Goal: Task Accomplishment & Management: Use online tool/utility

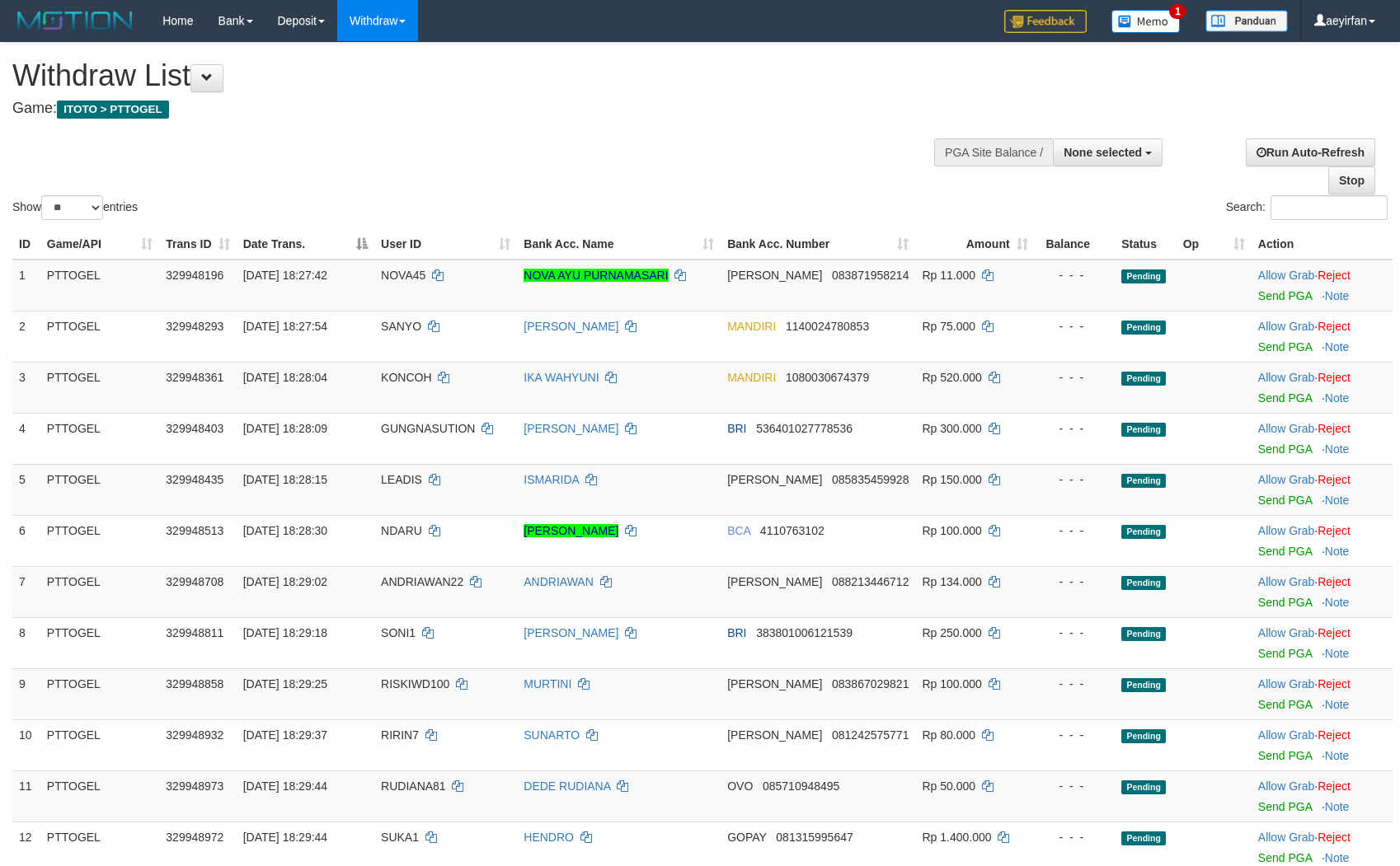
select select
select select "**"
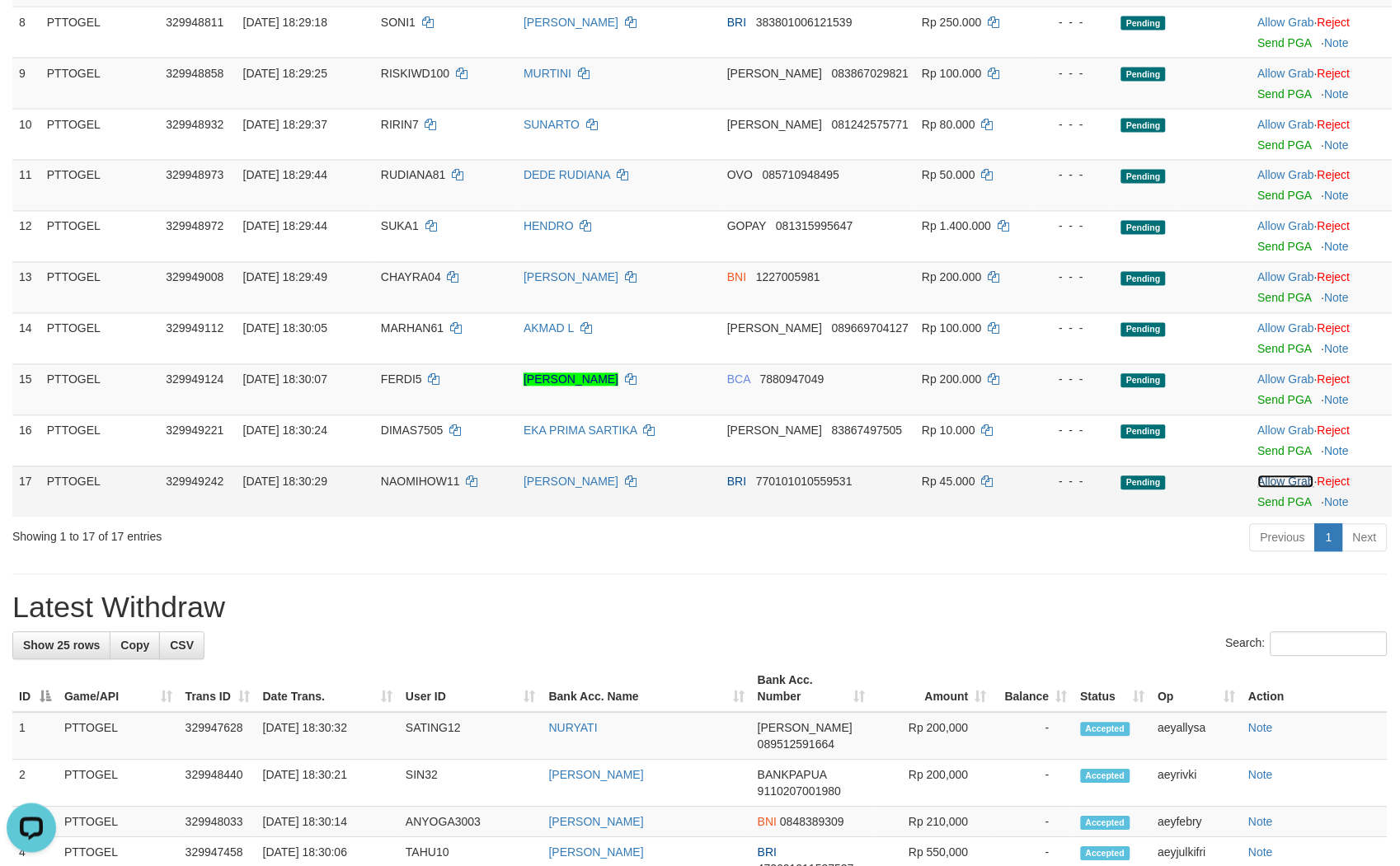
click at [1271, 476] on link "Allow Grab" at bounding box center [1287, 482] width 56 height 13
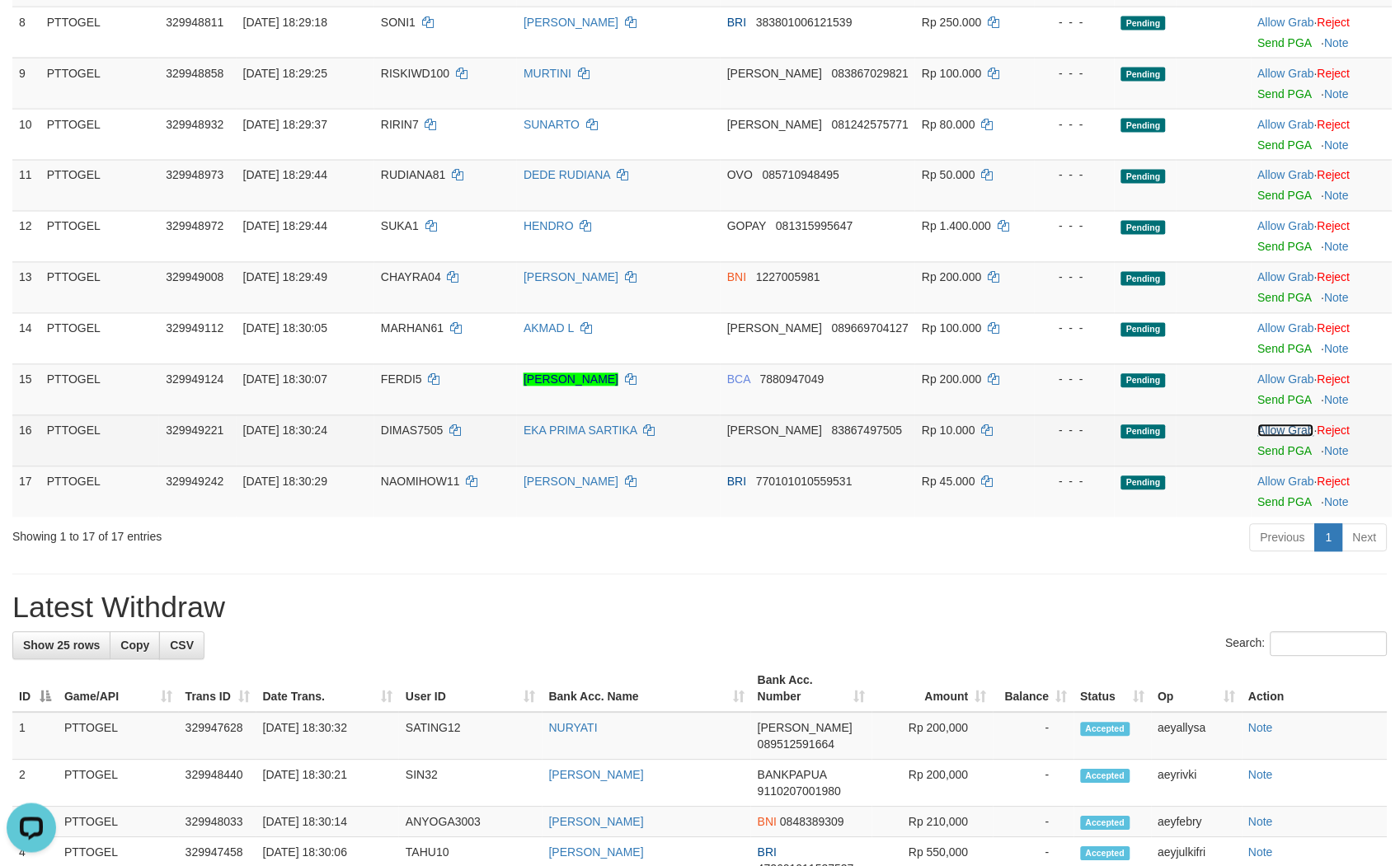
click at [1267, 424] on link "Allow Grab" at bounding box center [1287, 430] width 56 height 13
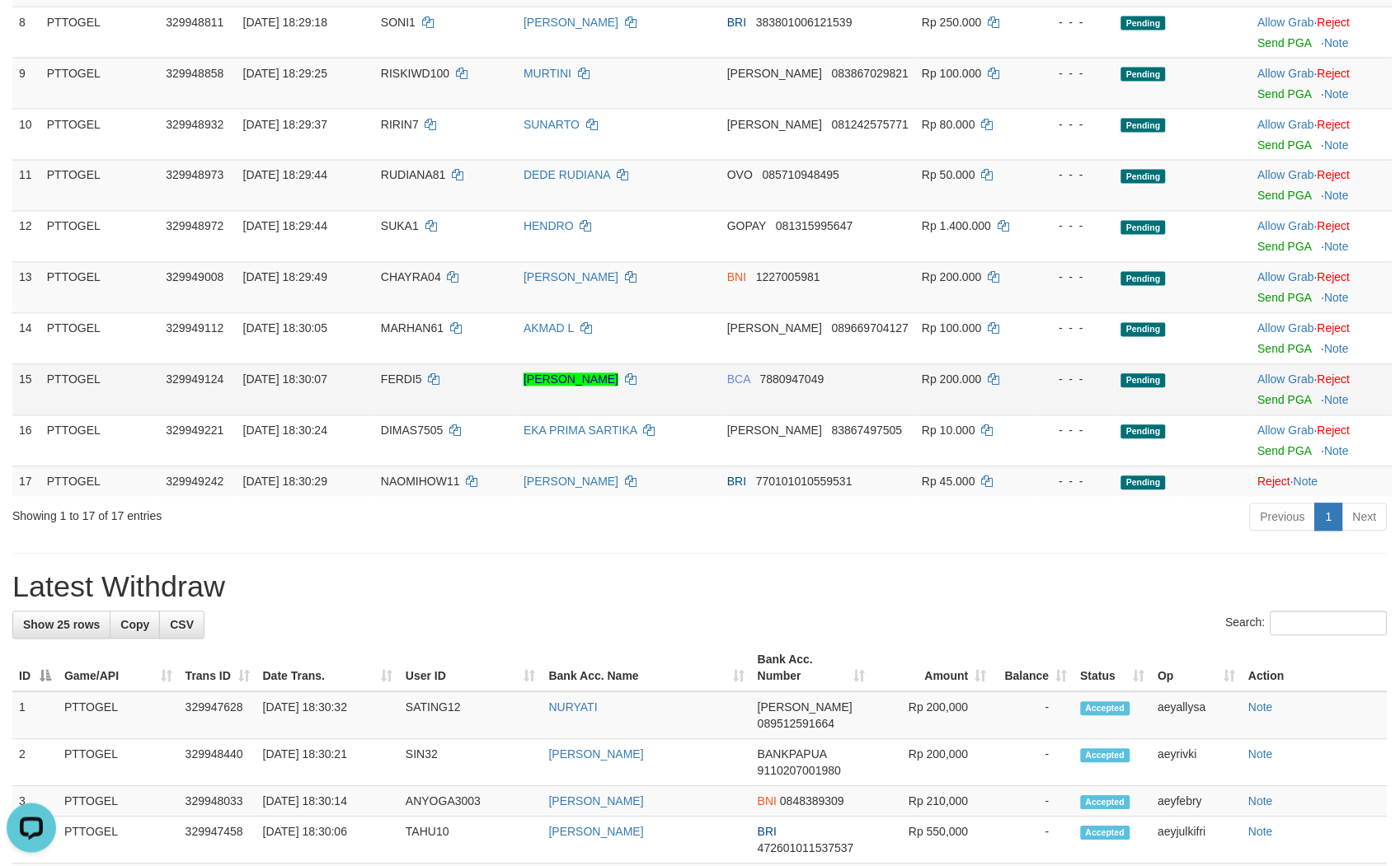
click at [1267, 369] on td "Allow Grab · Reject Send PGA · Note" at bounding box center [1322, 390] width 141 height 51
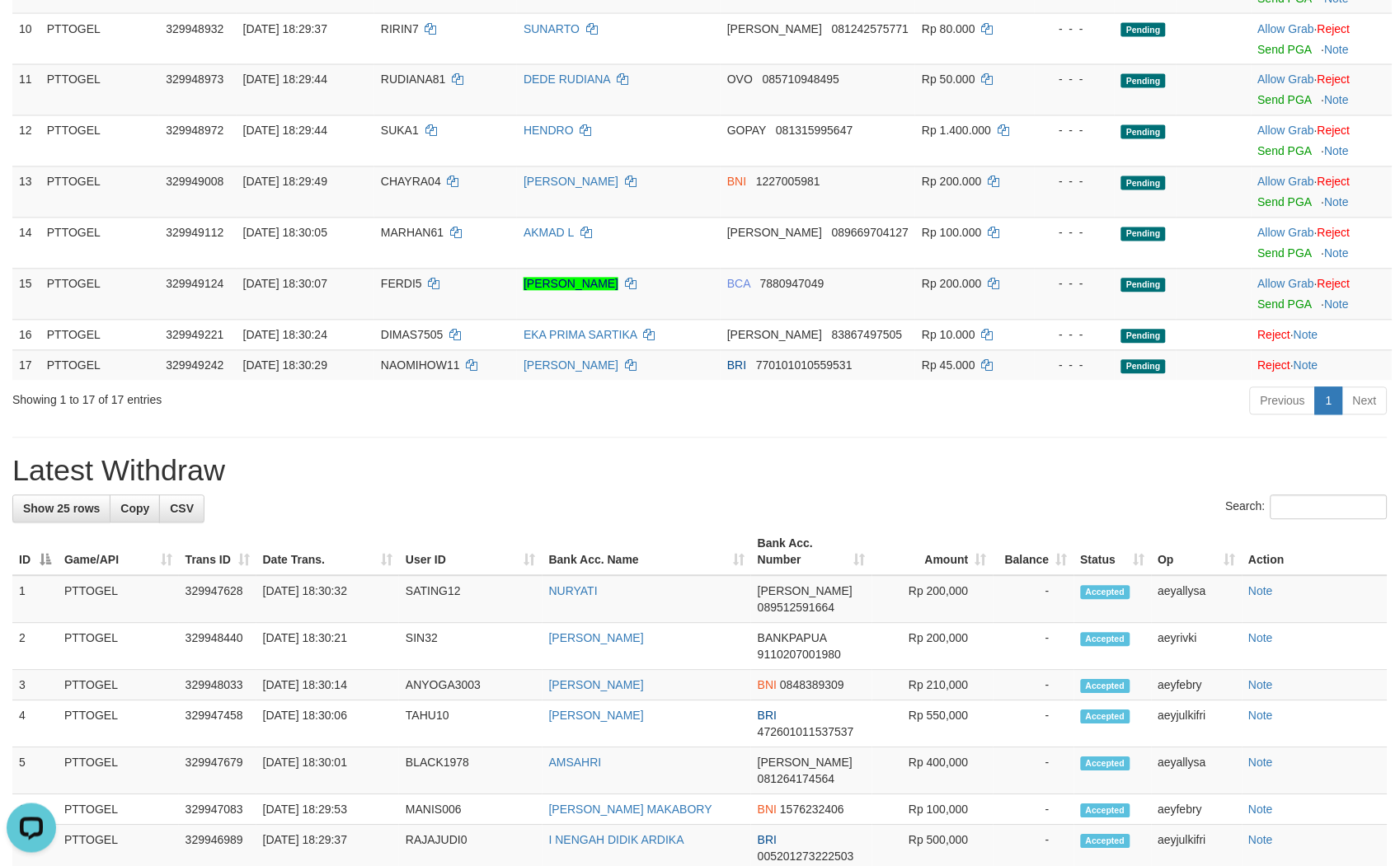
scroll to position [514, 0]
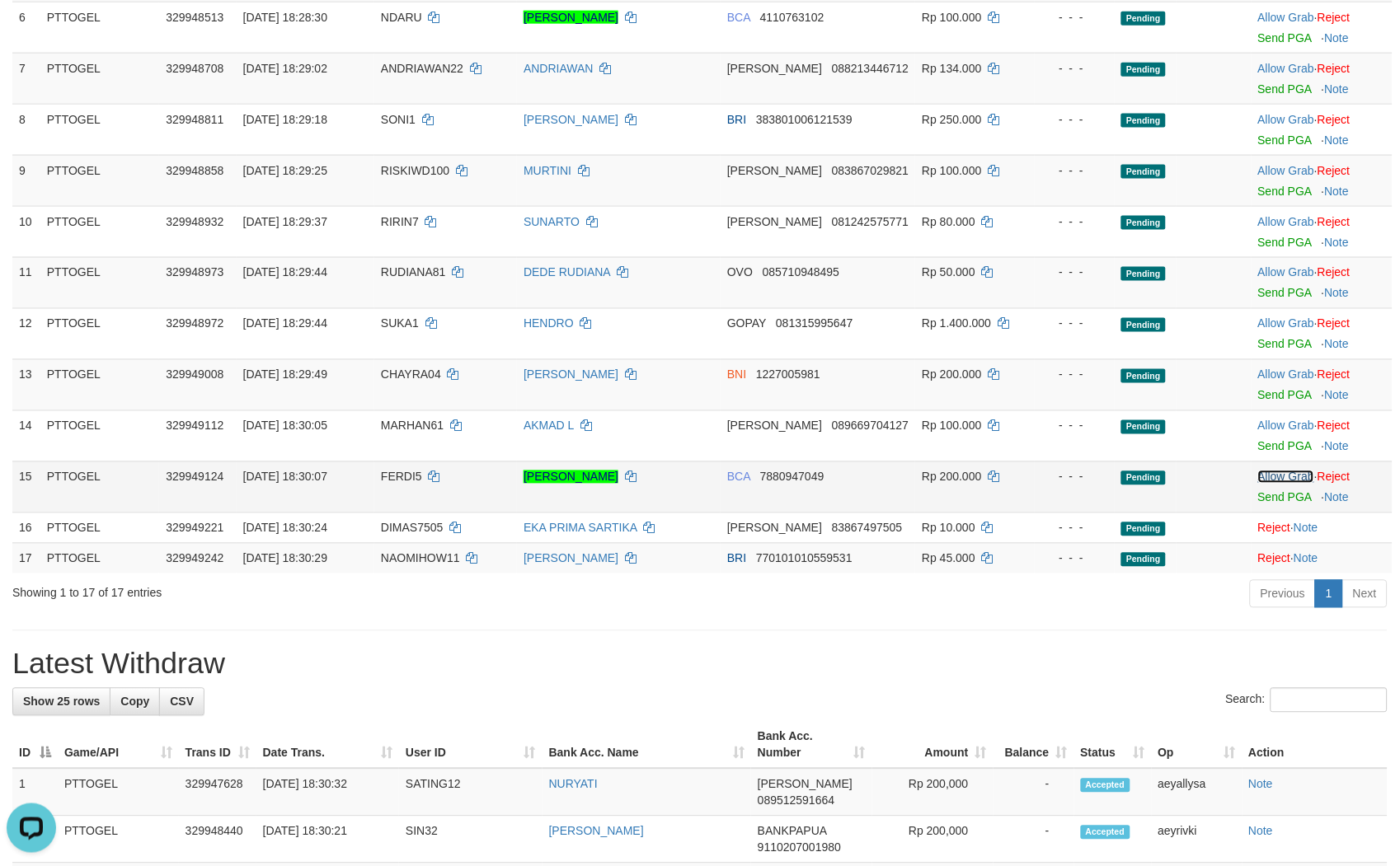
click at [1272, 472] on link "Allow Grab" at bounding box center [1287, 476] width 56 height 13
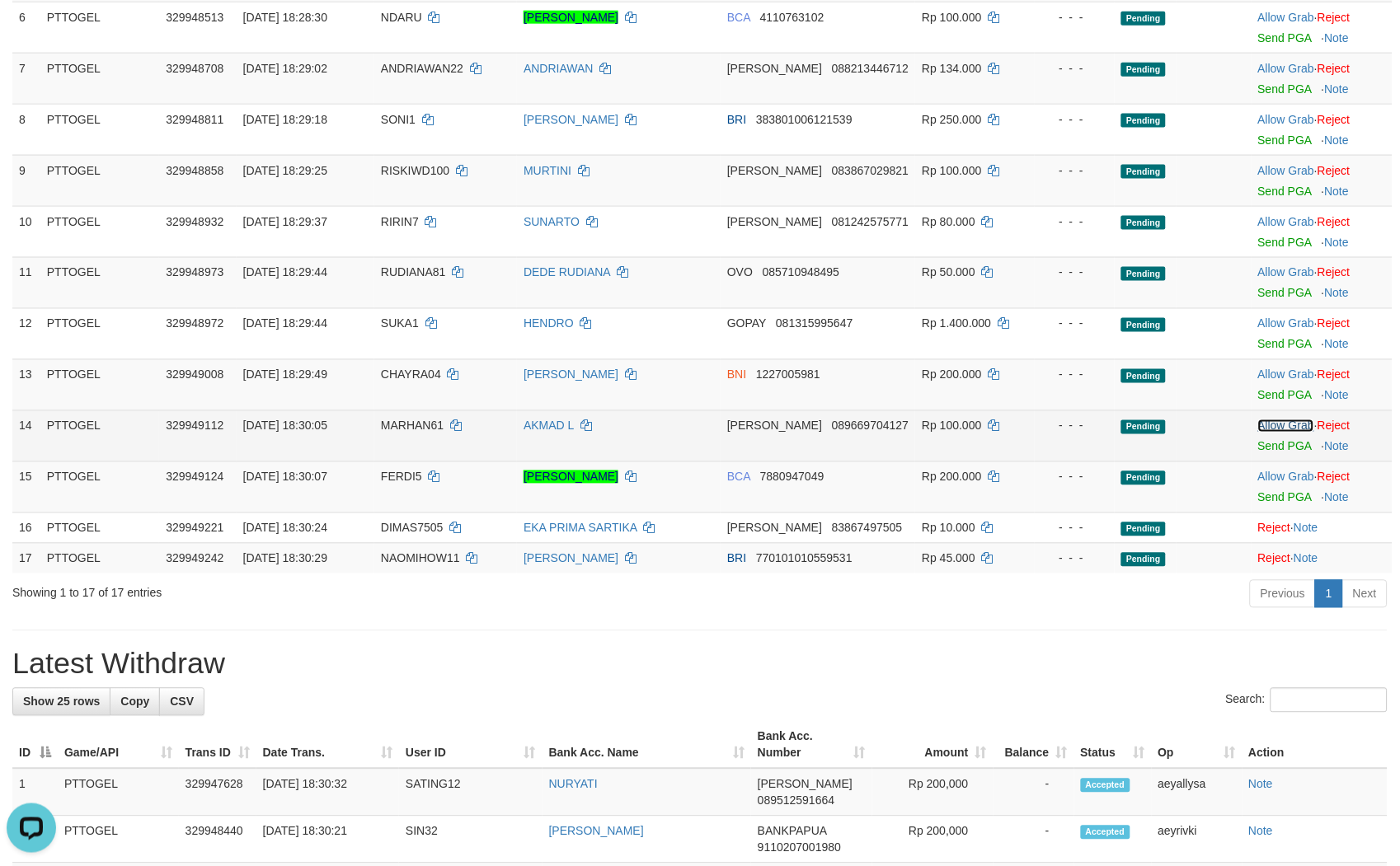
click at [1270, 423] on link "Allow Grab" at bounding box center [1287, 425] width 56 height 13
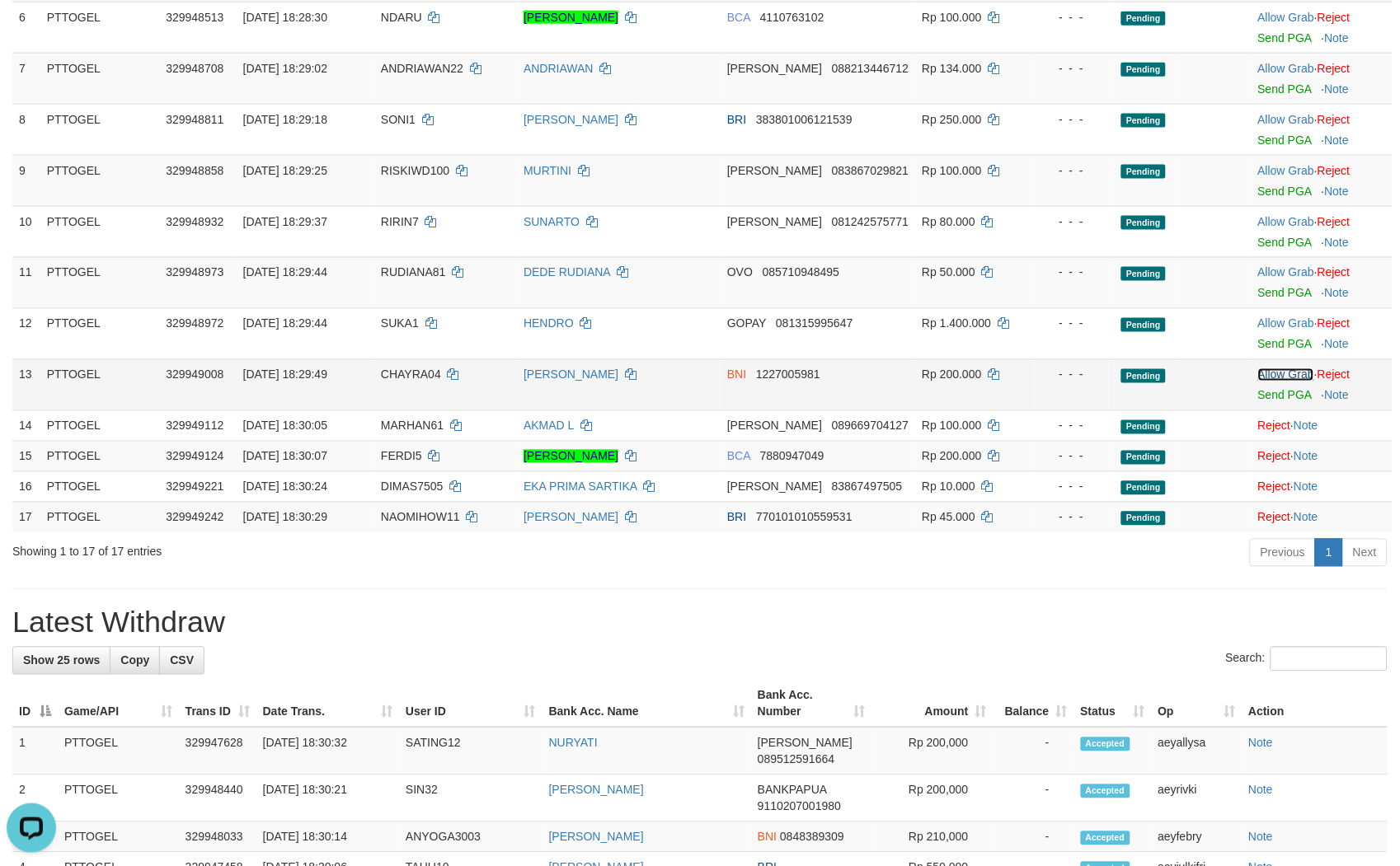
click at [1276, 372] on link "Allow Grab" at bounding box center [1287, 374] width 56 height 13
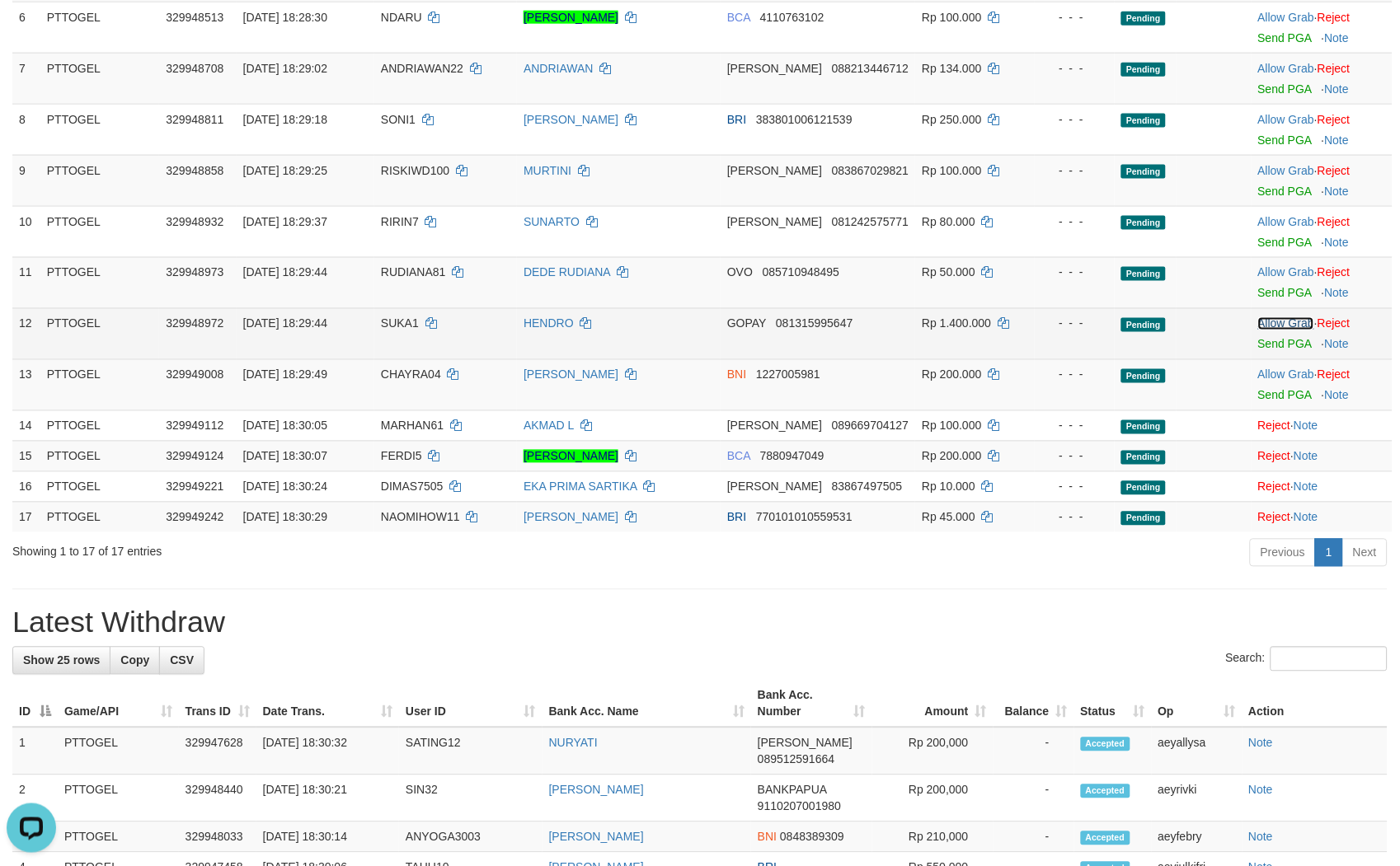
click at [1273, 320] on link "Allow Grab" at bounding box center [1287, 323] width 56 height 13
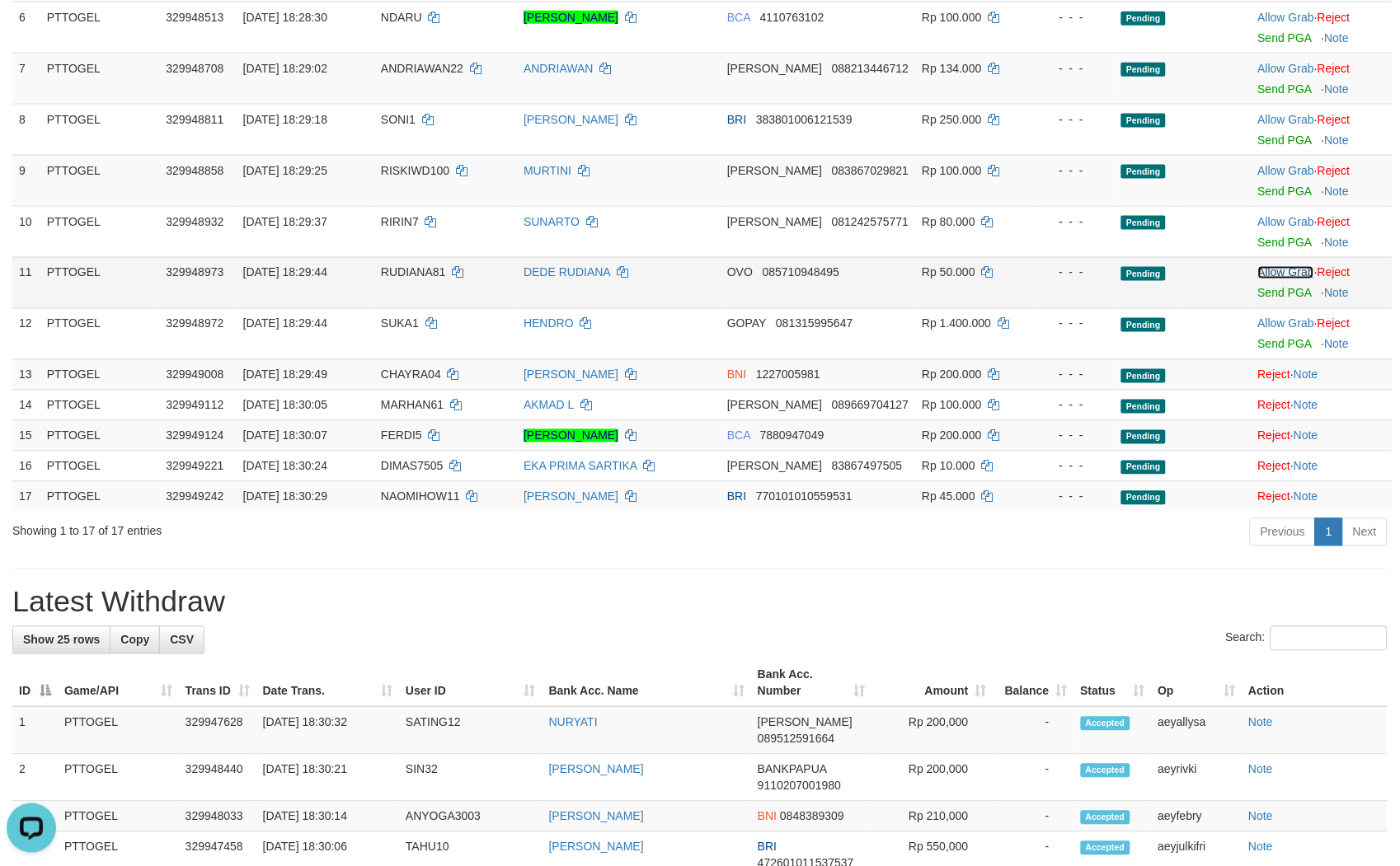
click at [1279, 268] on link "Allow Grab" at bounding box center [1287, 272] width 56 height 13
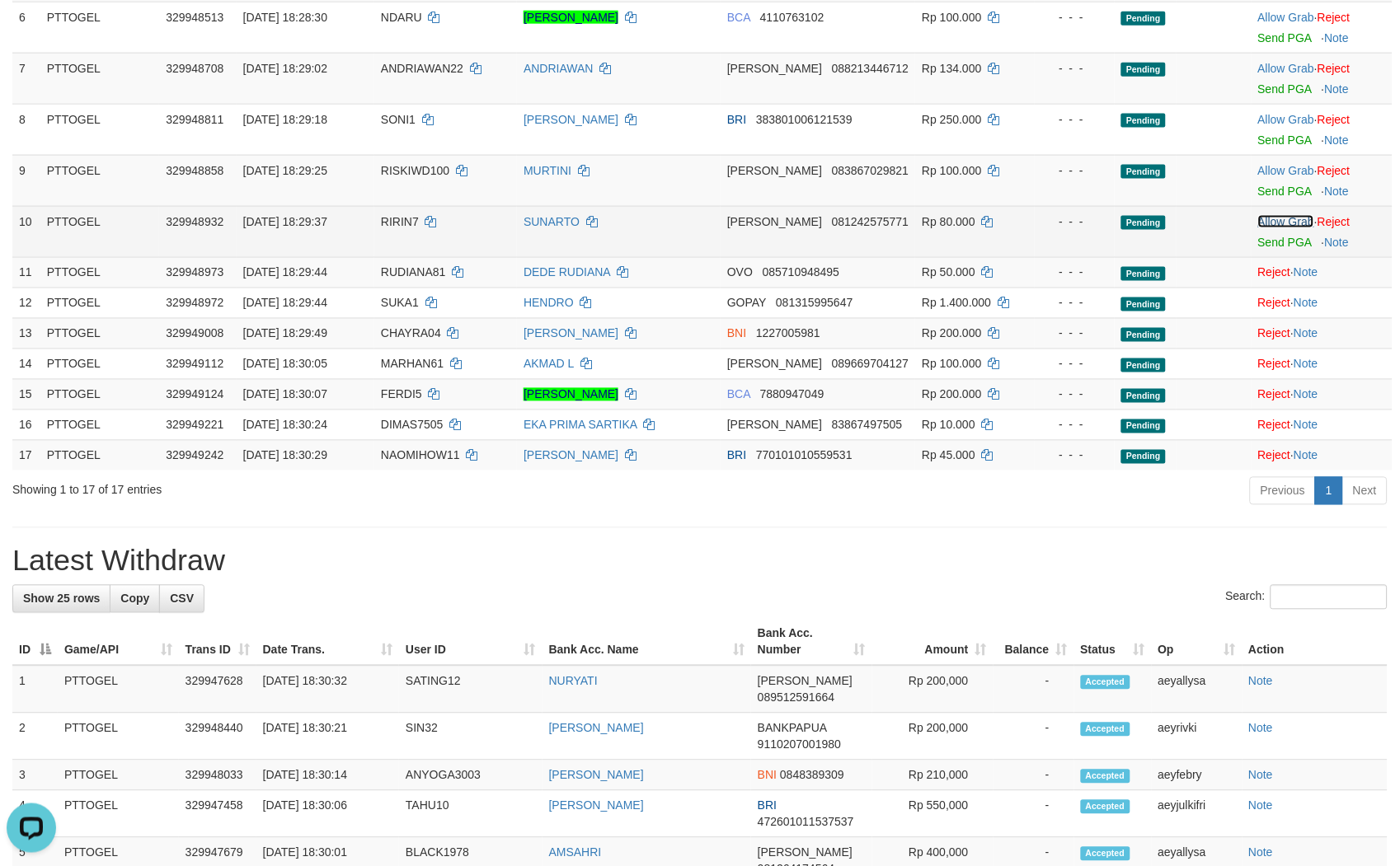
click at [1268, 219] on link "Allow Grab" at bounding box center [1287, 221] width 56 height 13
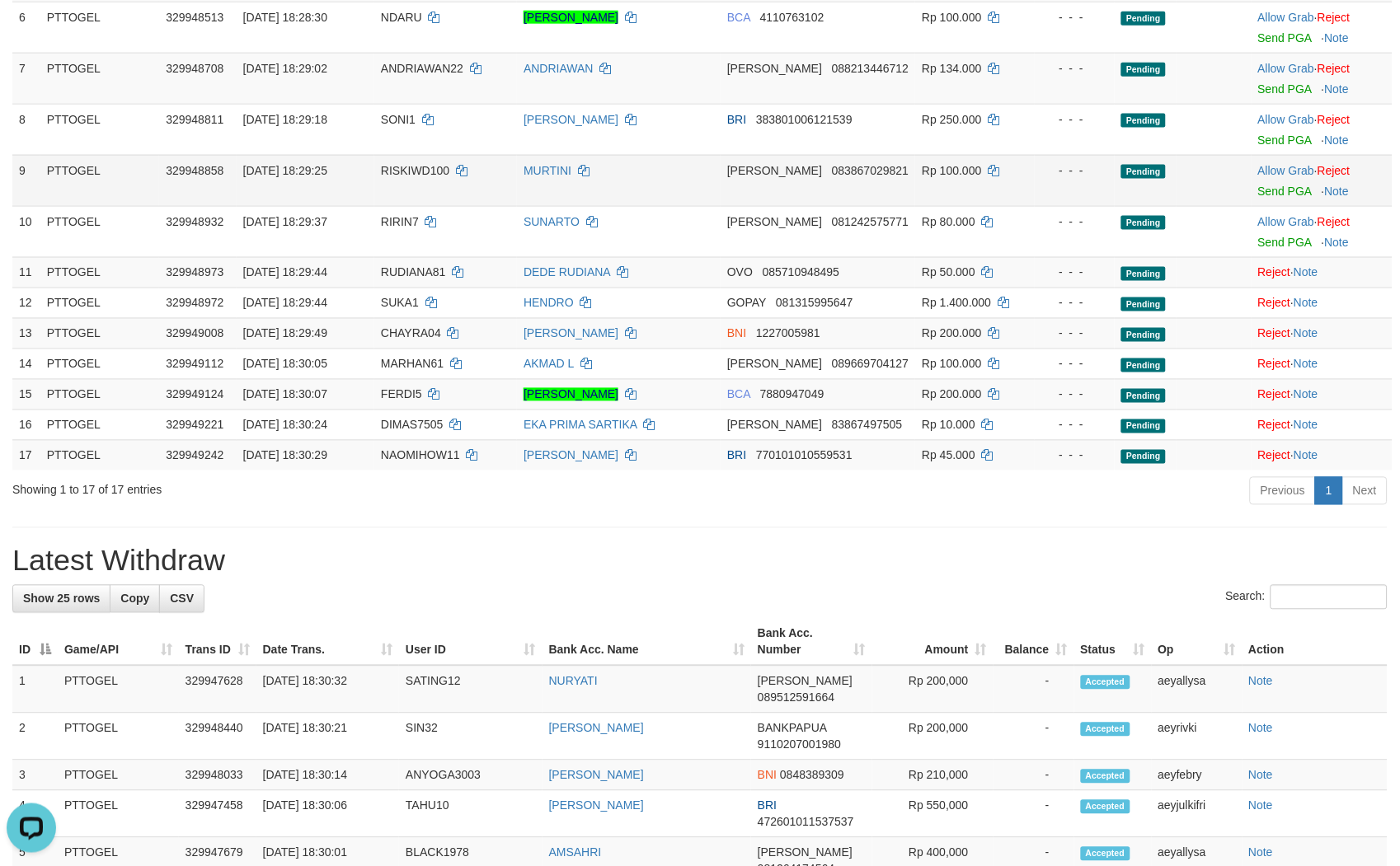
click at [1267, 161] on td "Allow Grab · Reject Send PGA · Note" at bounding box center [1322, 181] width 141 height 51
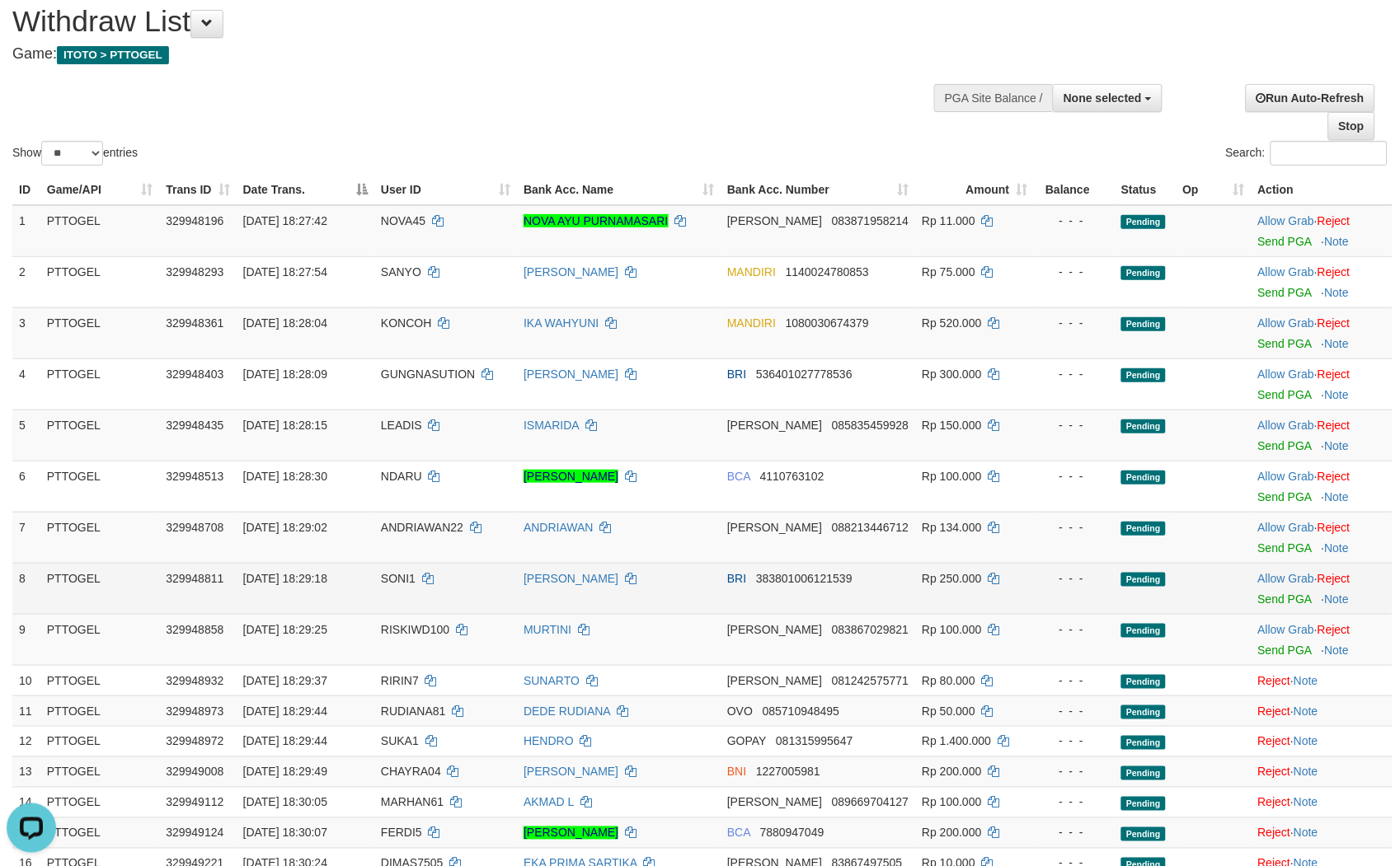
scroll to position [50, 0]
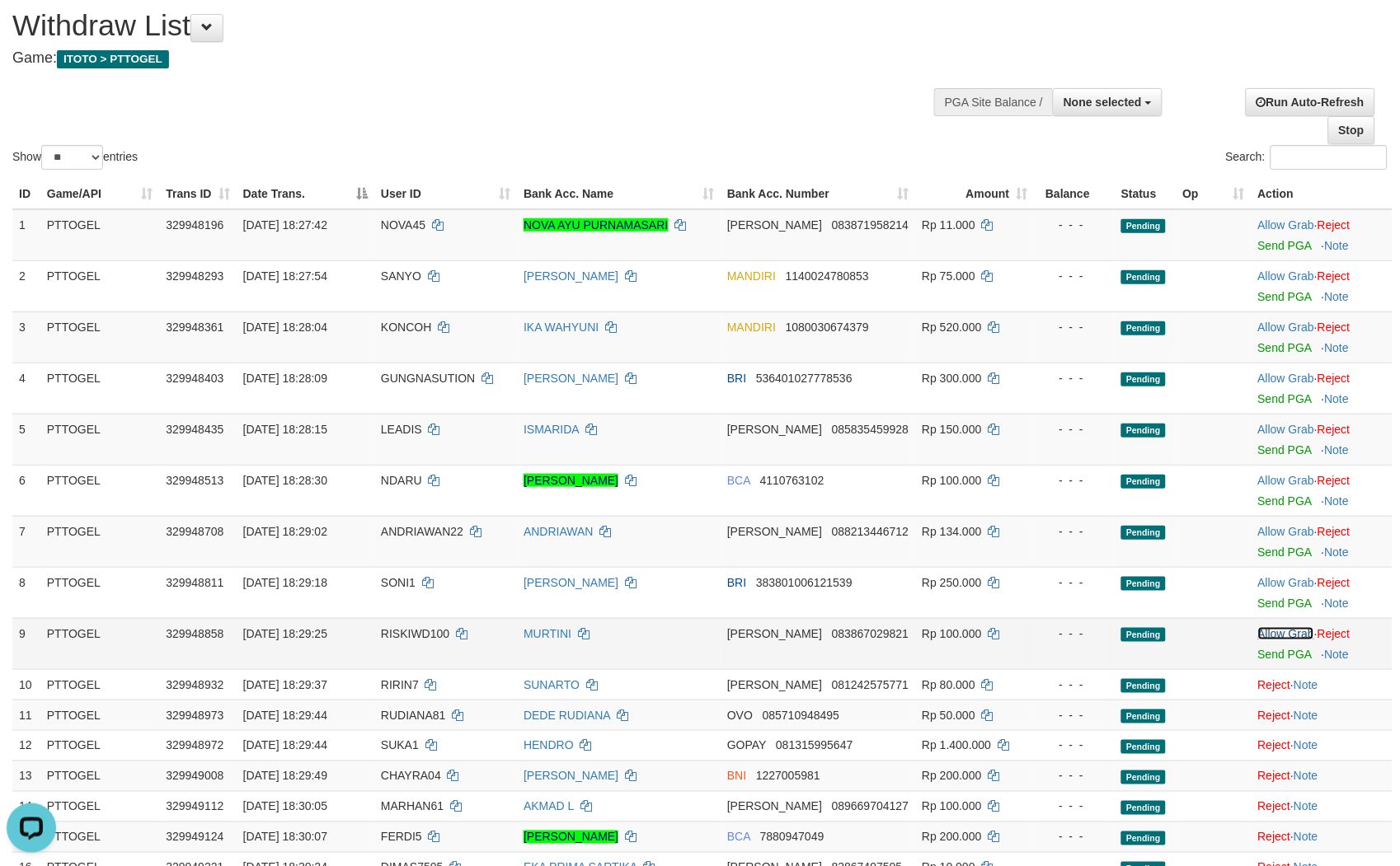
click at [1283, 635] on link "Allow Grab" at bounding box center [1287, 633] width 56 height 13
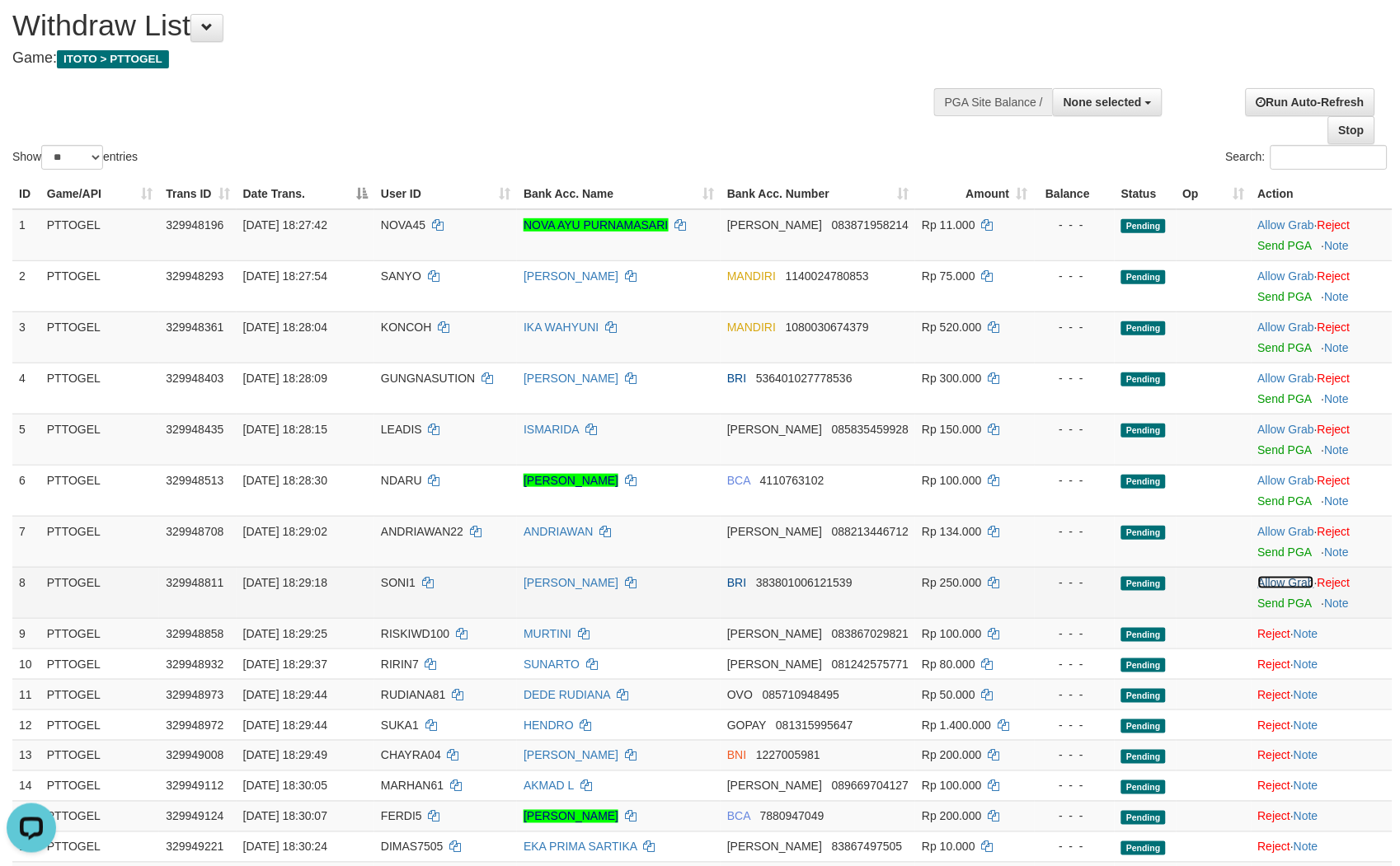
click at [1270, 581] on link "Allow Grab" at bounding box center [1287, 582] width 56 height 13
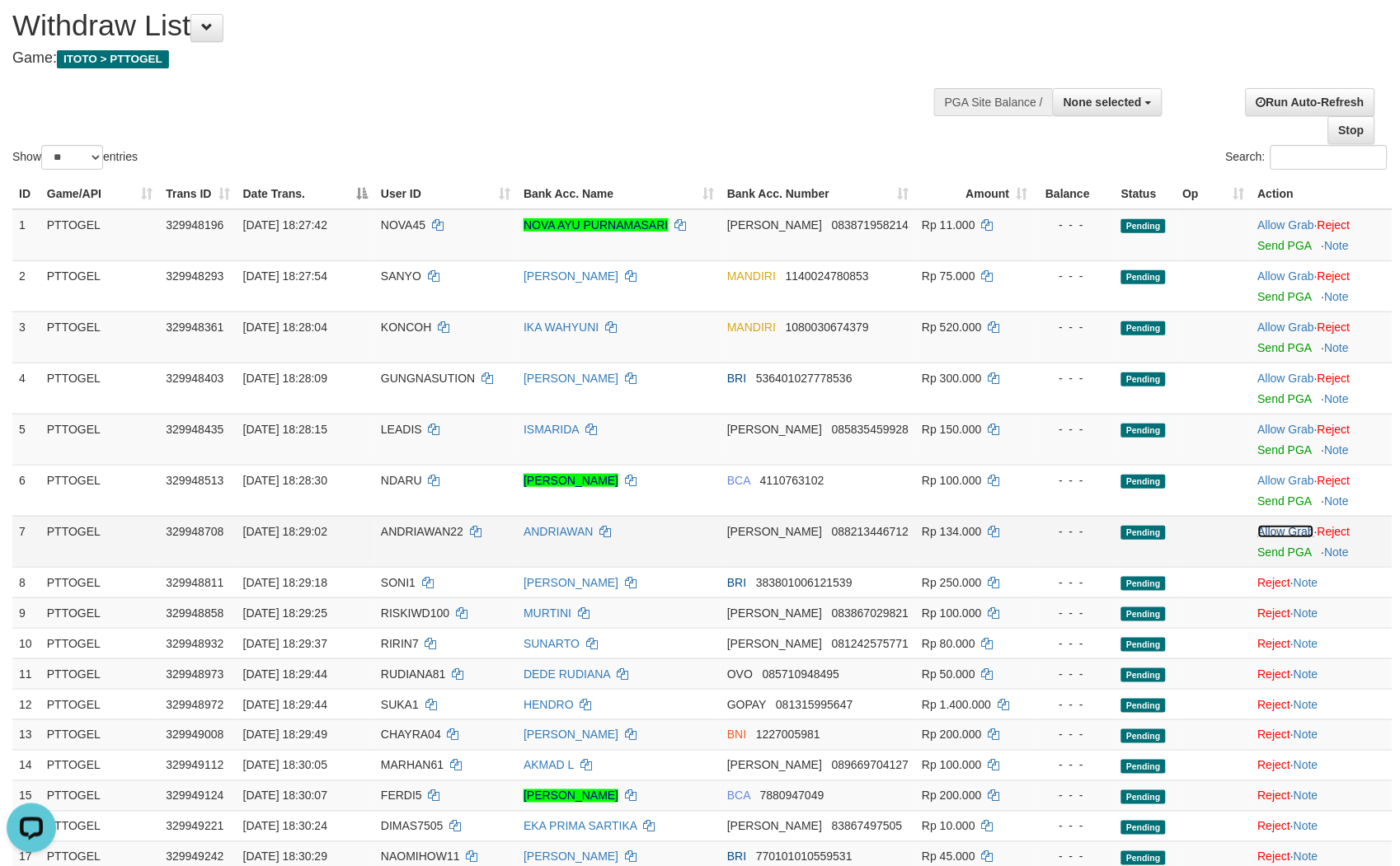
click at [1270, 532] on link "Allow Grab" at bounding box center [1287, 531] width 56 height 13
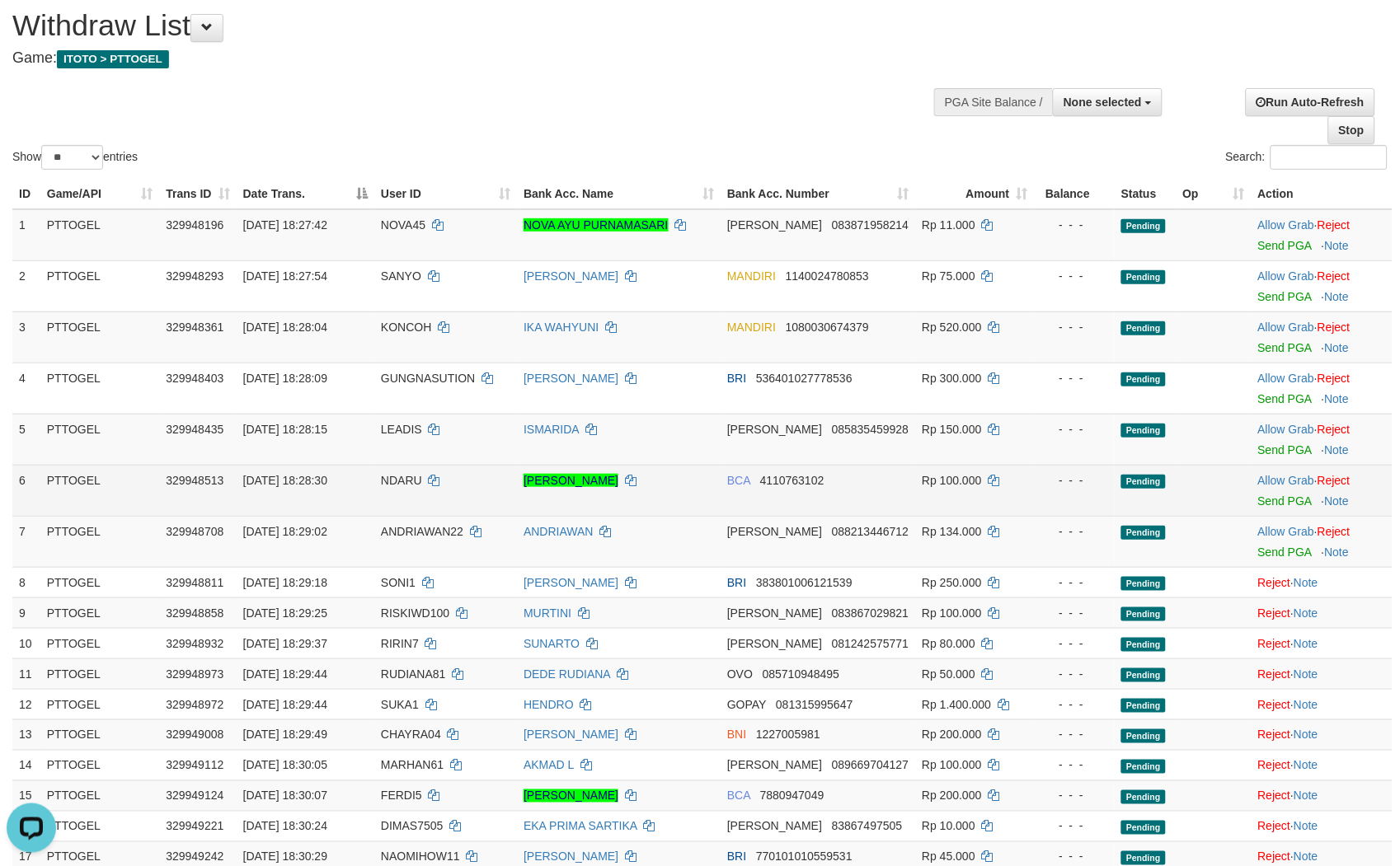
click at [1264, 465] on td "Allow Grab · Reject Send PGA · Note" at bounding box center [1322, 490] width 141 height 51
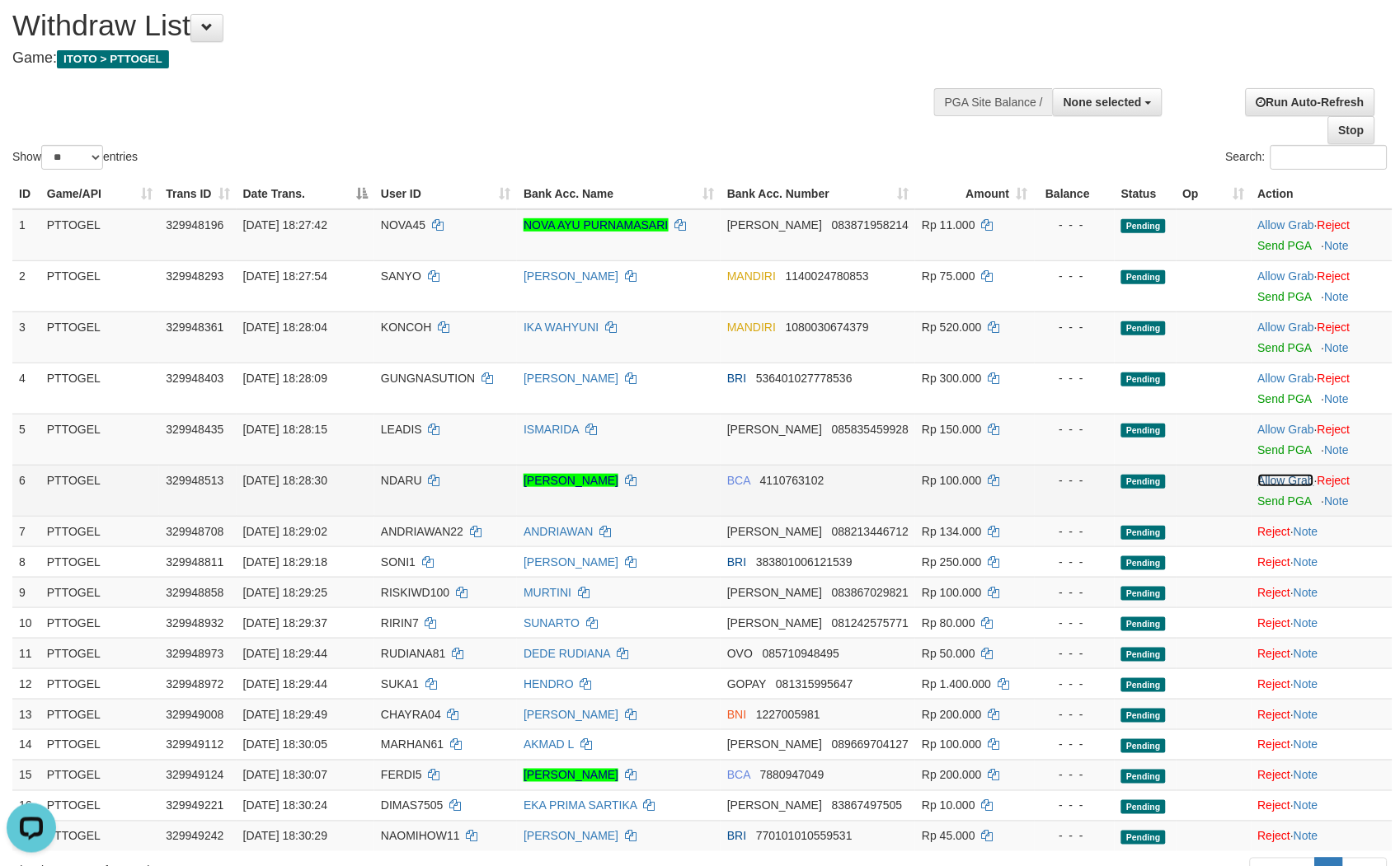
click at [1267, 476] on link "Allow Grab" at bounding box center [1287, 480] width 56 height 13
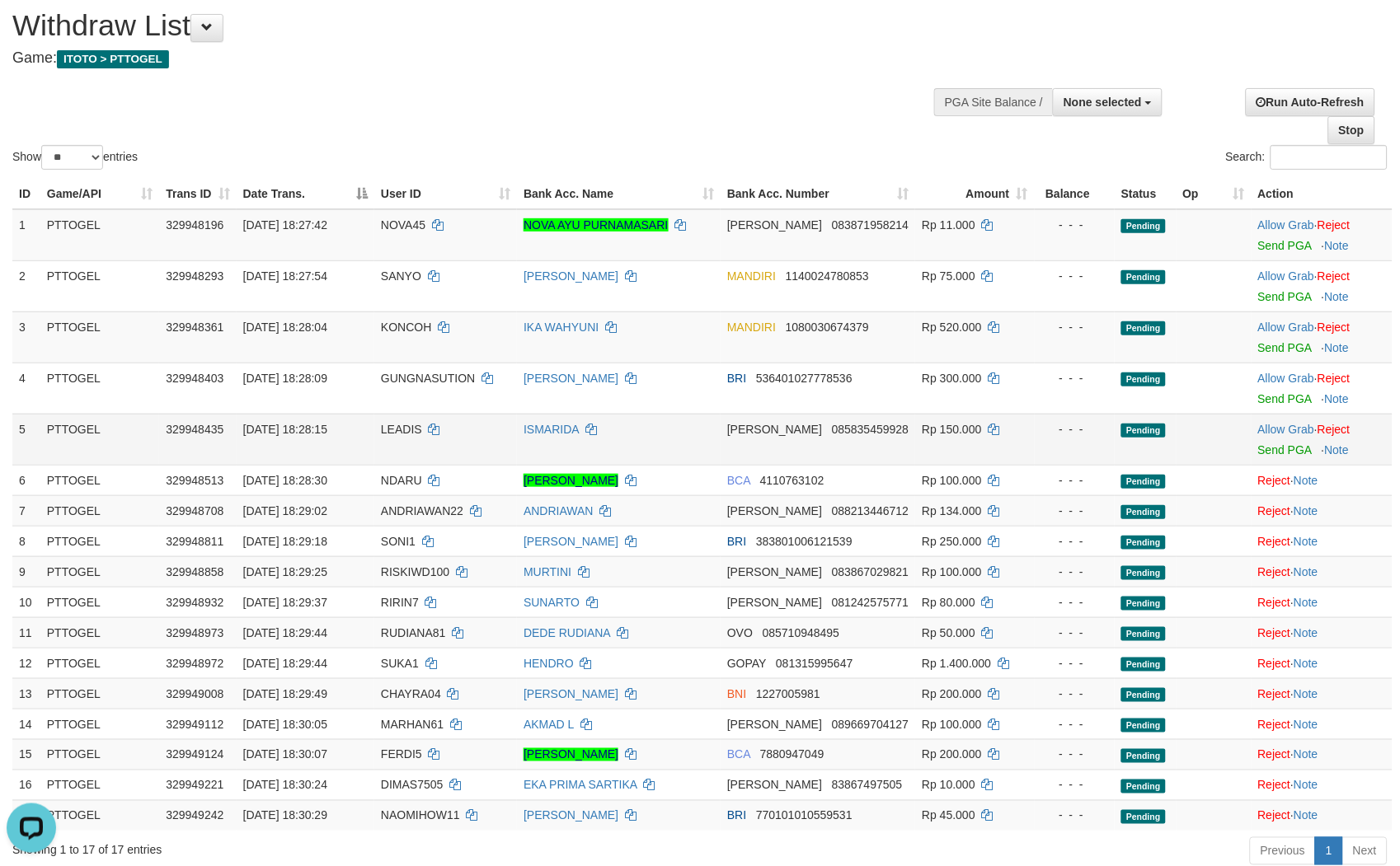
click at [1275, 420] on td "Allow Grab · Reject Send PGA · Note" at bounding box center [1322, 440] width 141 height 51
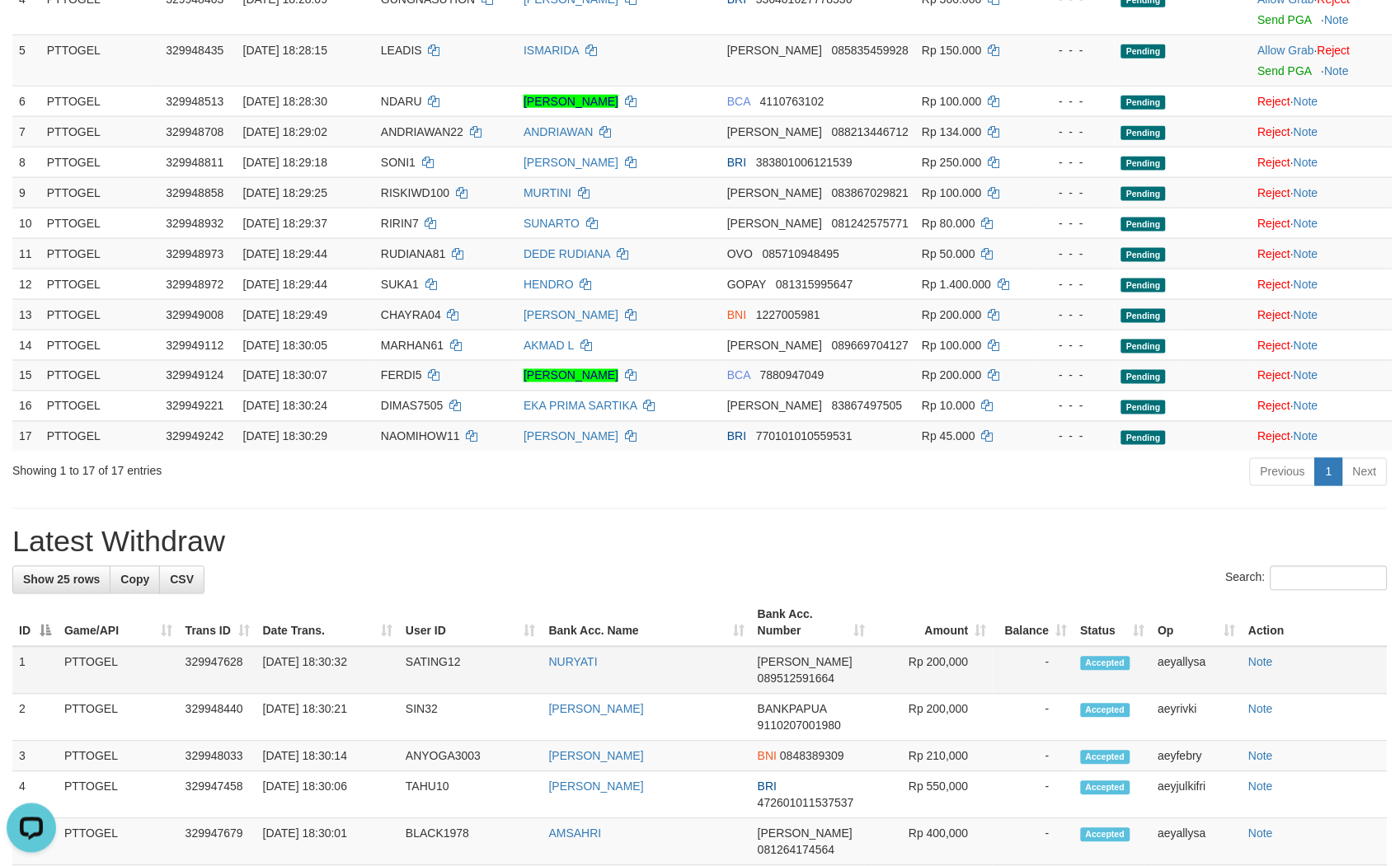
scroll to position [0, 0]
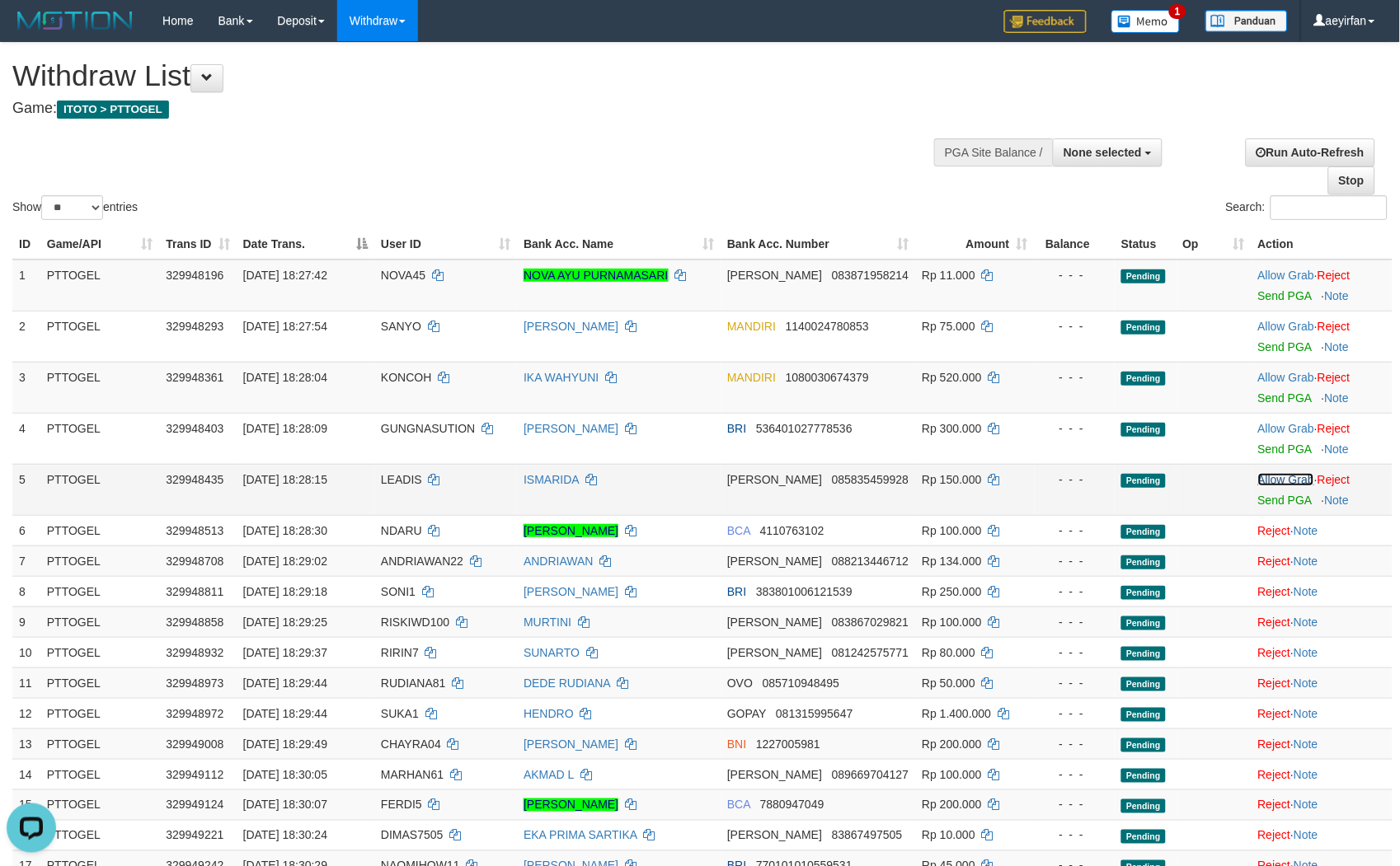
click at [1270, 473] on link "Allow Grab" at bounding box center [1287, 479] width 56 height 13
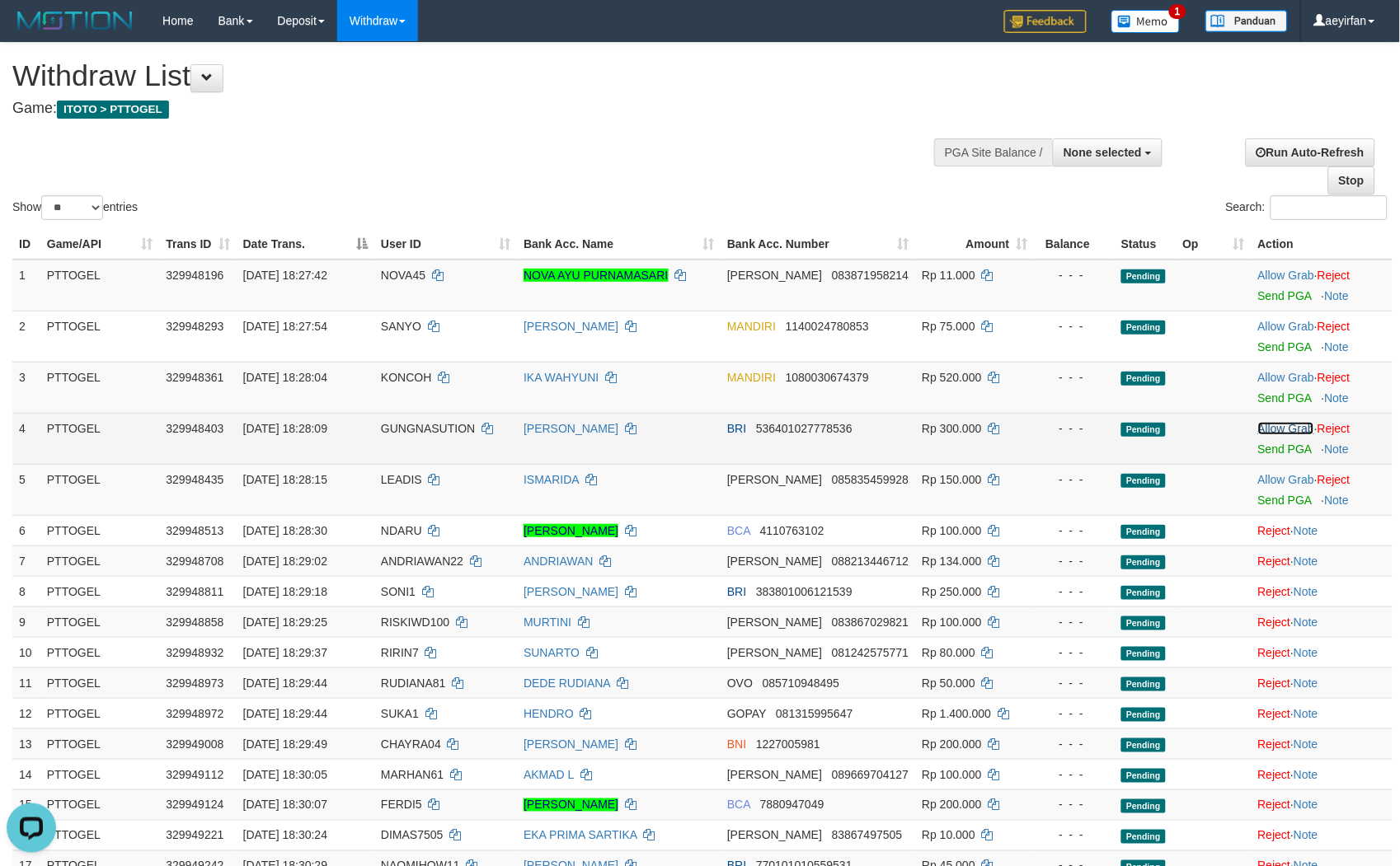
click at [1278, 426] on link "Allow Grab" at bounding box center [1287, 428] width 56 height 13
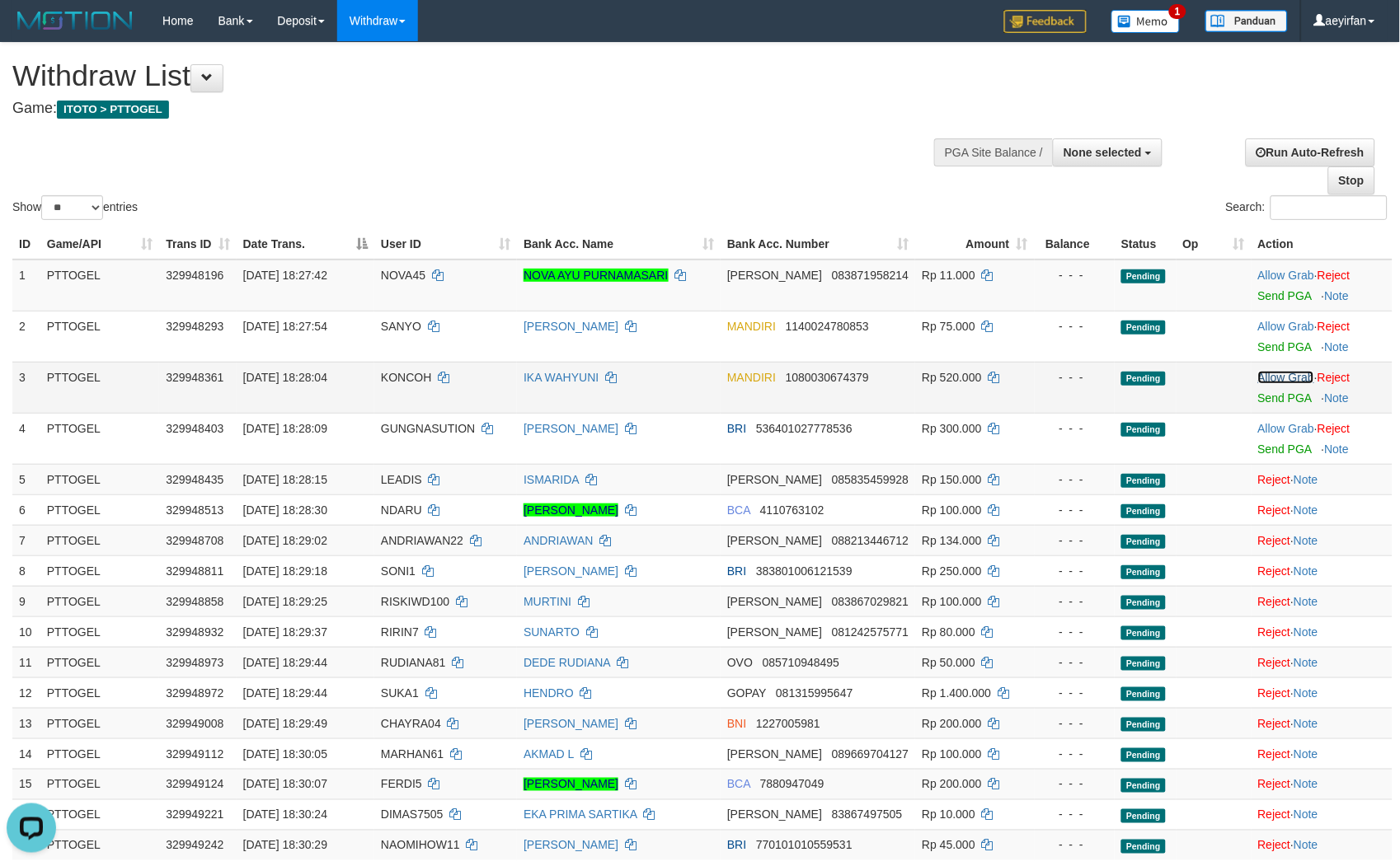
click at [1279, 382] on link "Allow Grab" at bounding box center [1287, 377] width 56 height 13
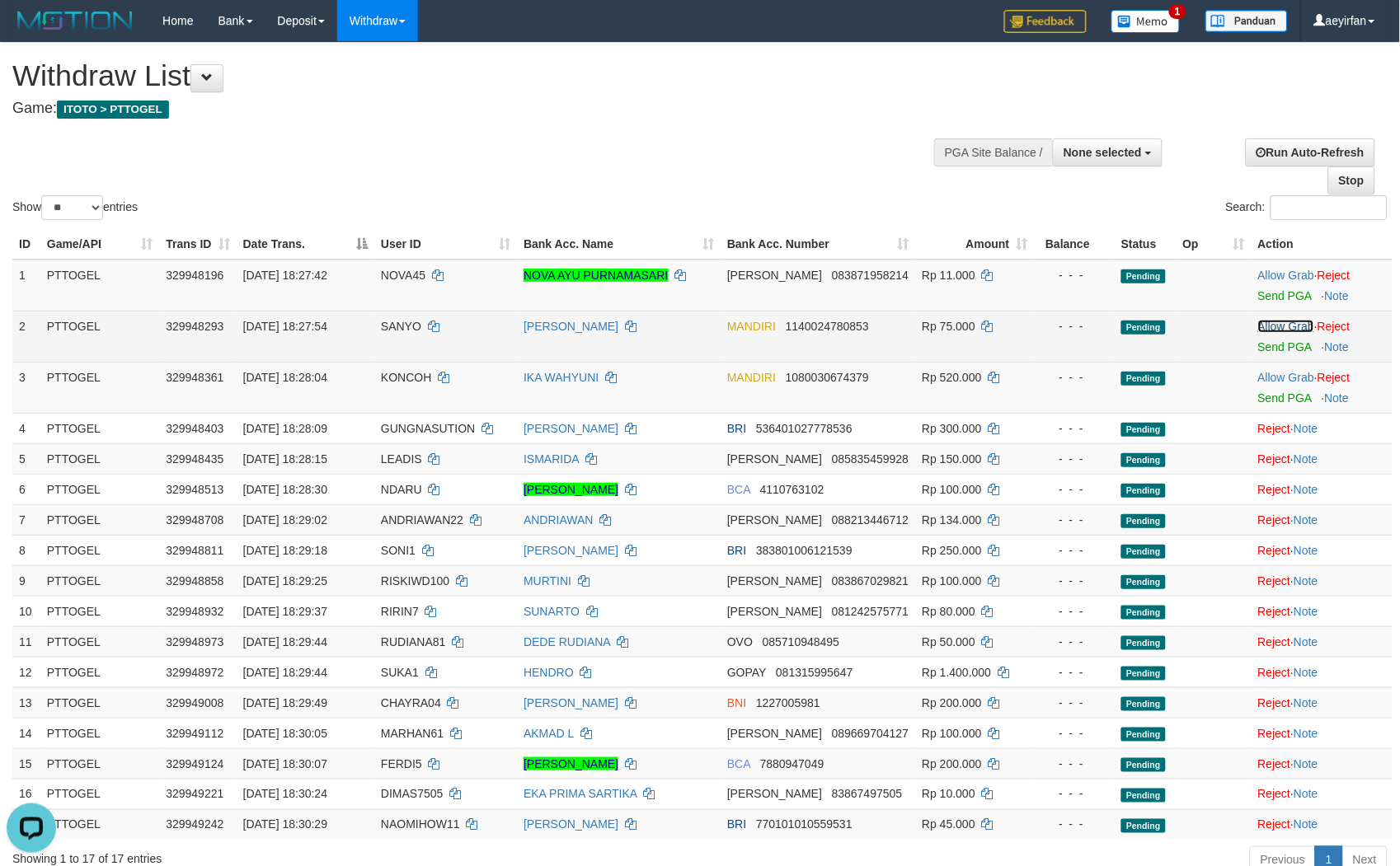
click at [1275, 320] on link "Allow Grab" at bounding box center [1287, 326] width 56 height 13
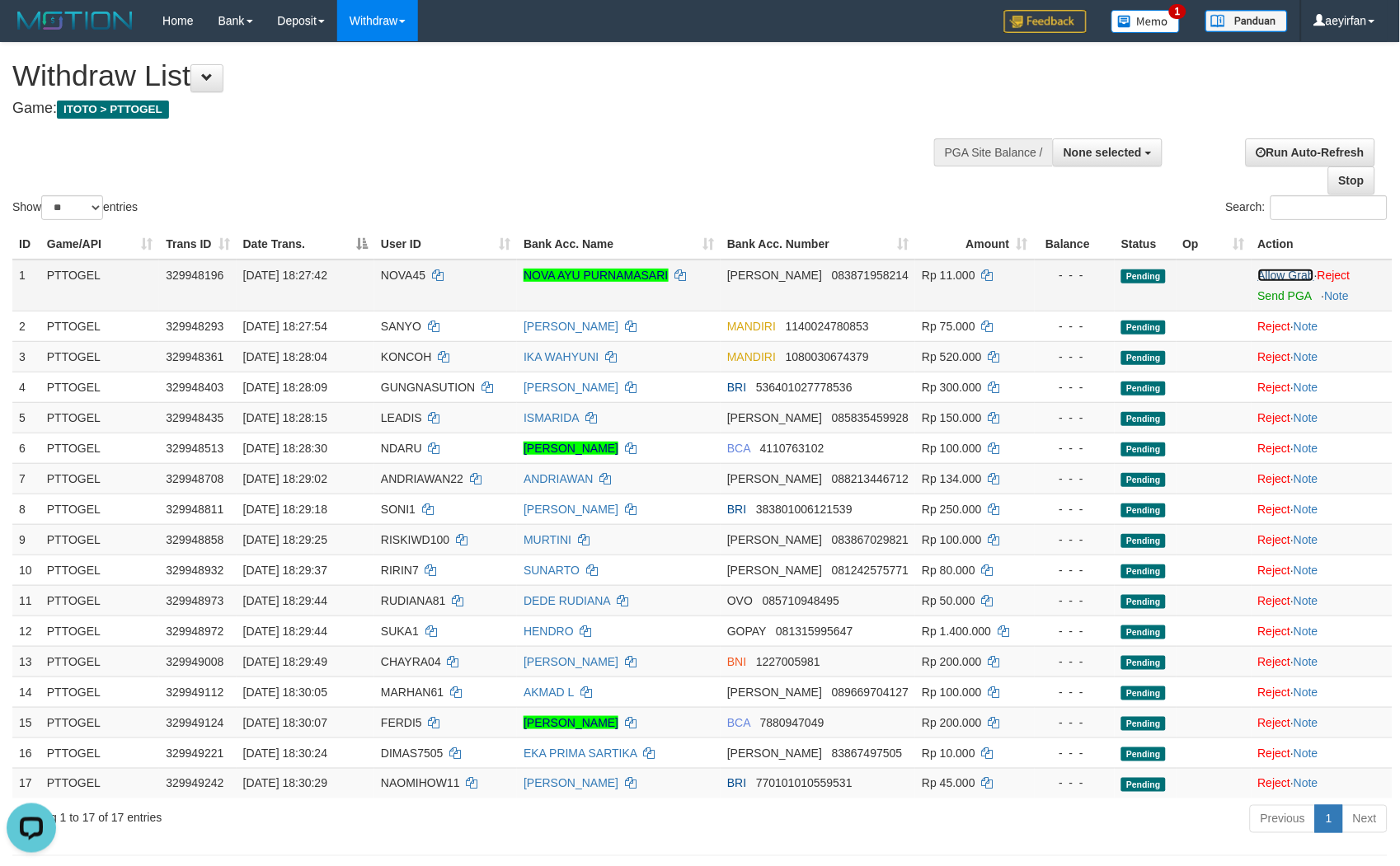
click at [1270, 272] on link "Allow Grab" at bounding box center [1287, 274] width 56 height 13
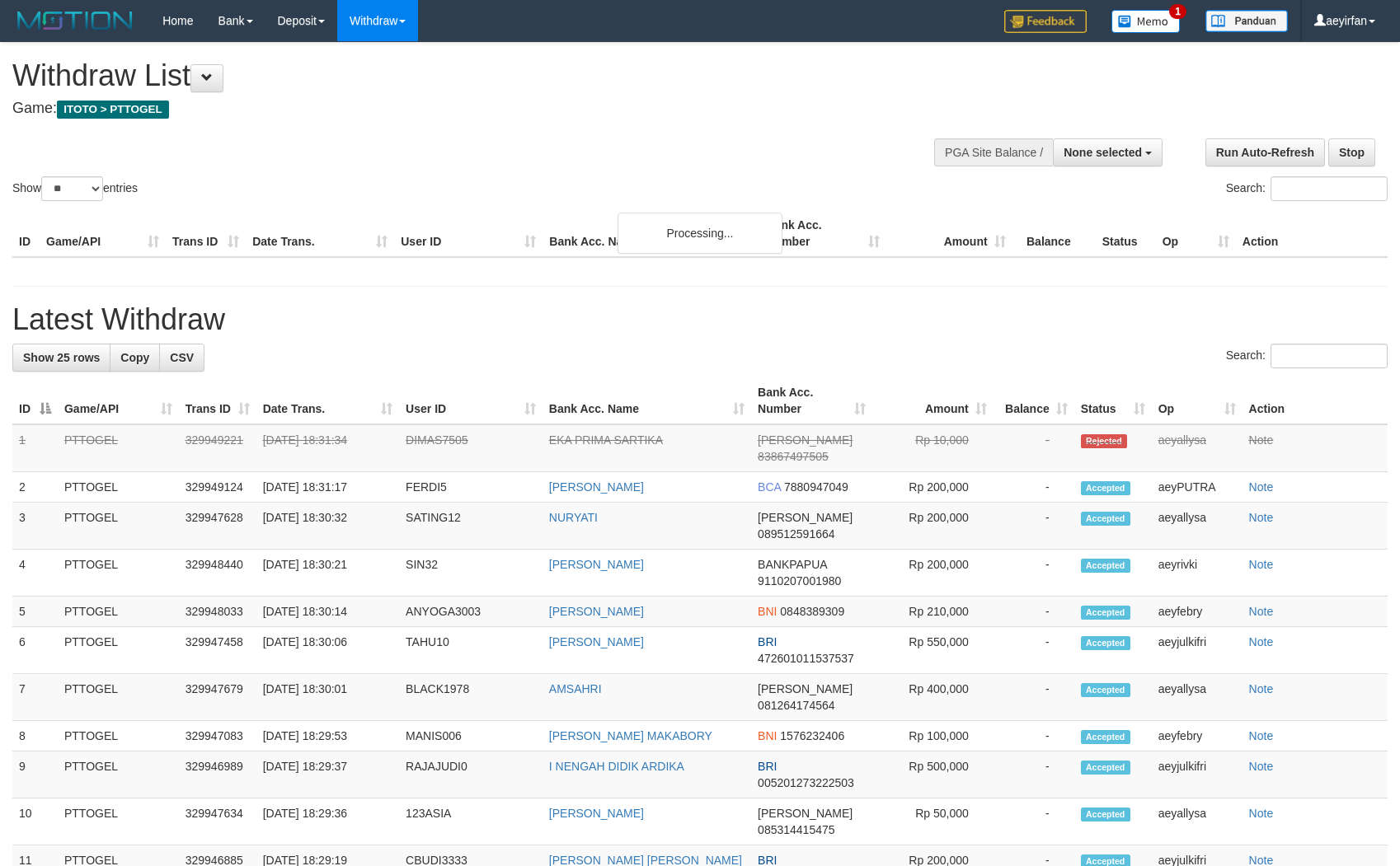
select select
select select "**"
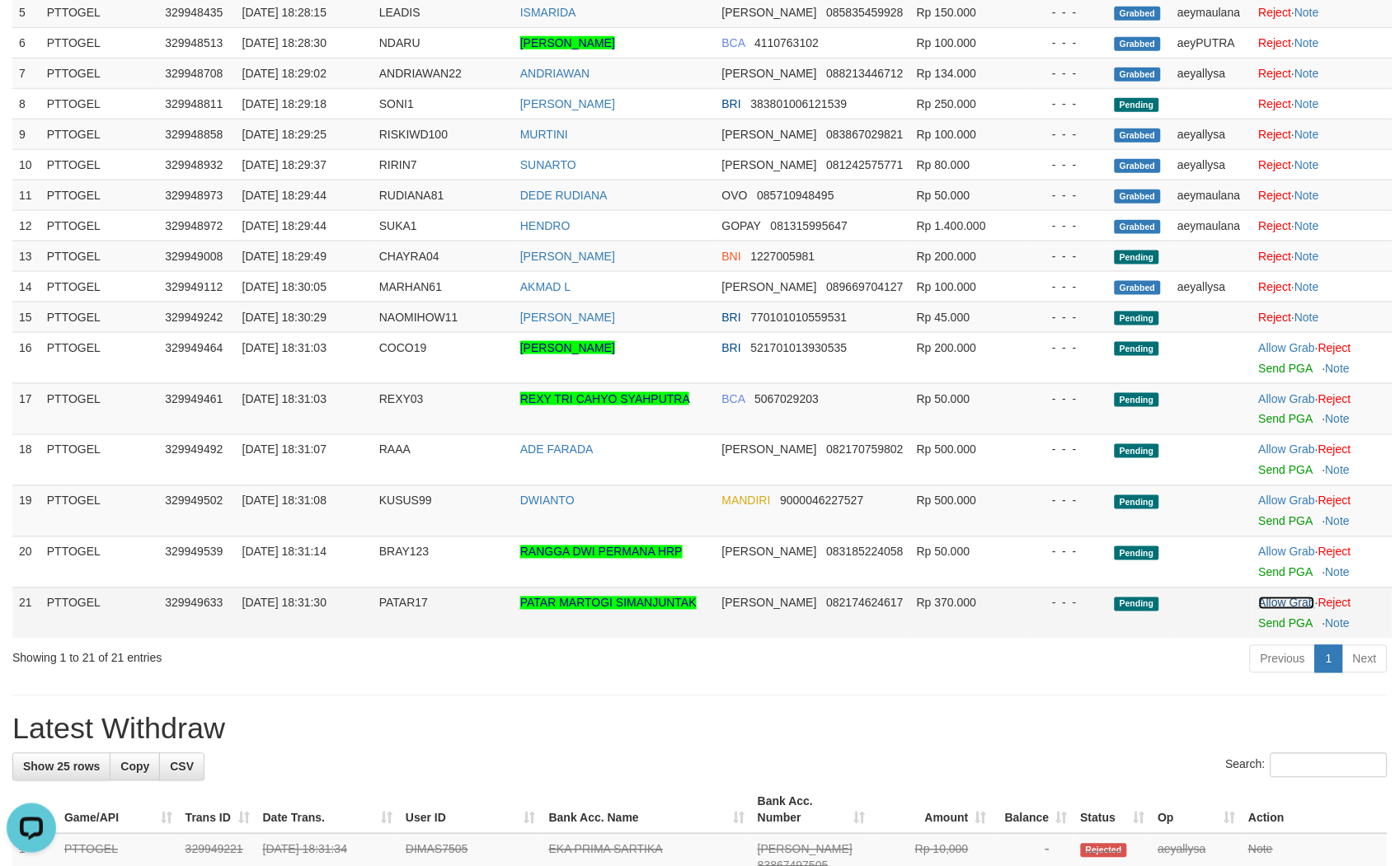
click at [1275, 610] on link "Allow Grab" at bounding box center [1287, 603] width 56 height 13
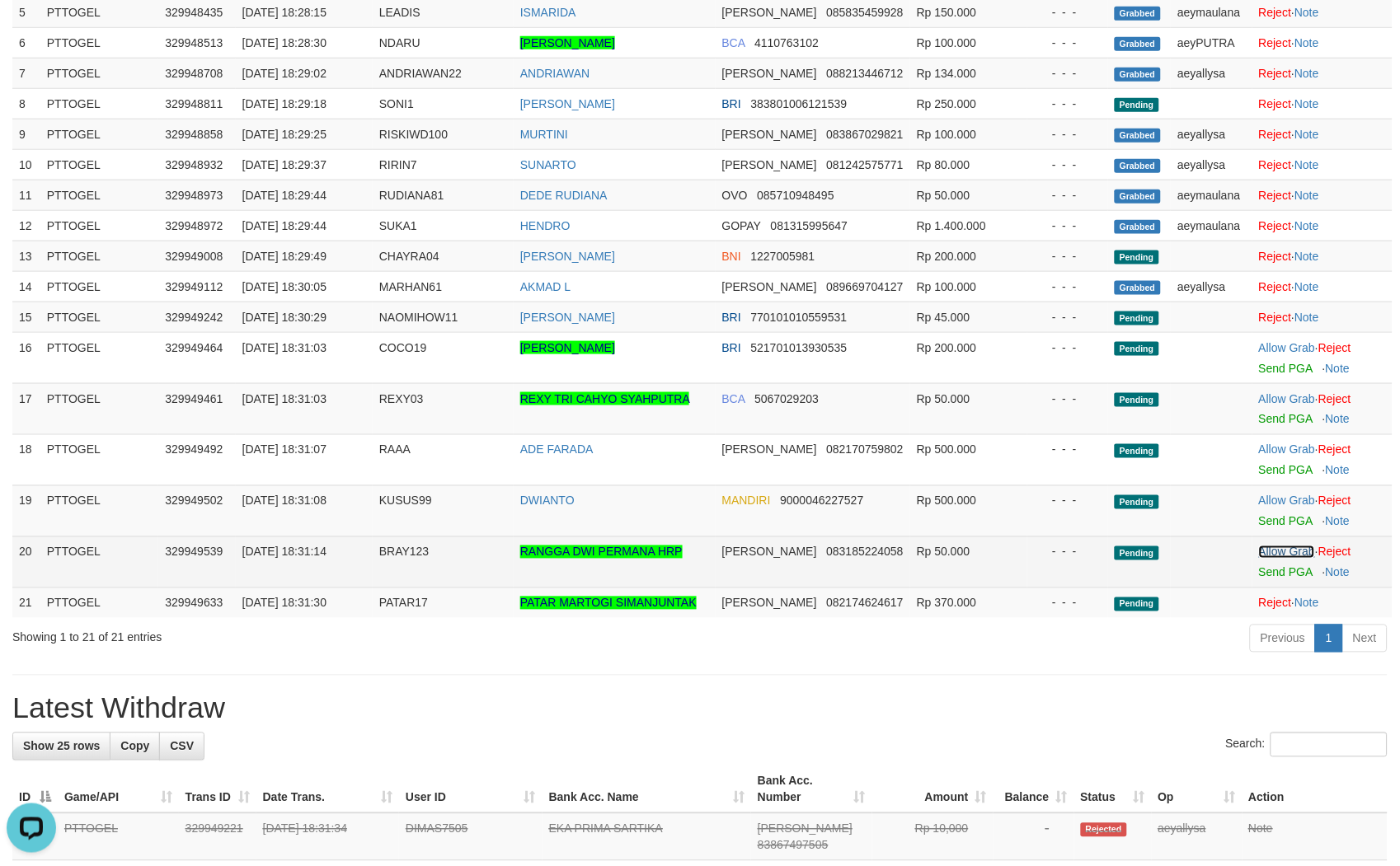
click at [1265, 559] on link "Allow Grab" at bounding box center [1287, 551] width 56 height 13
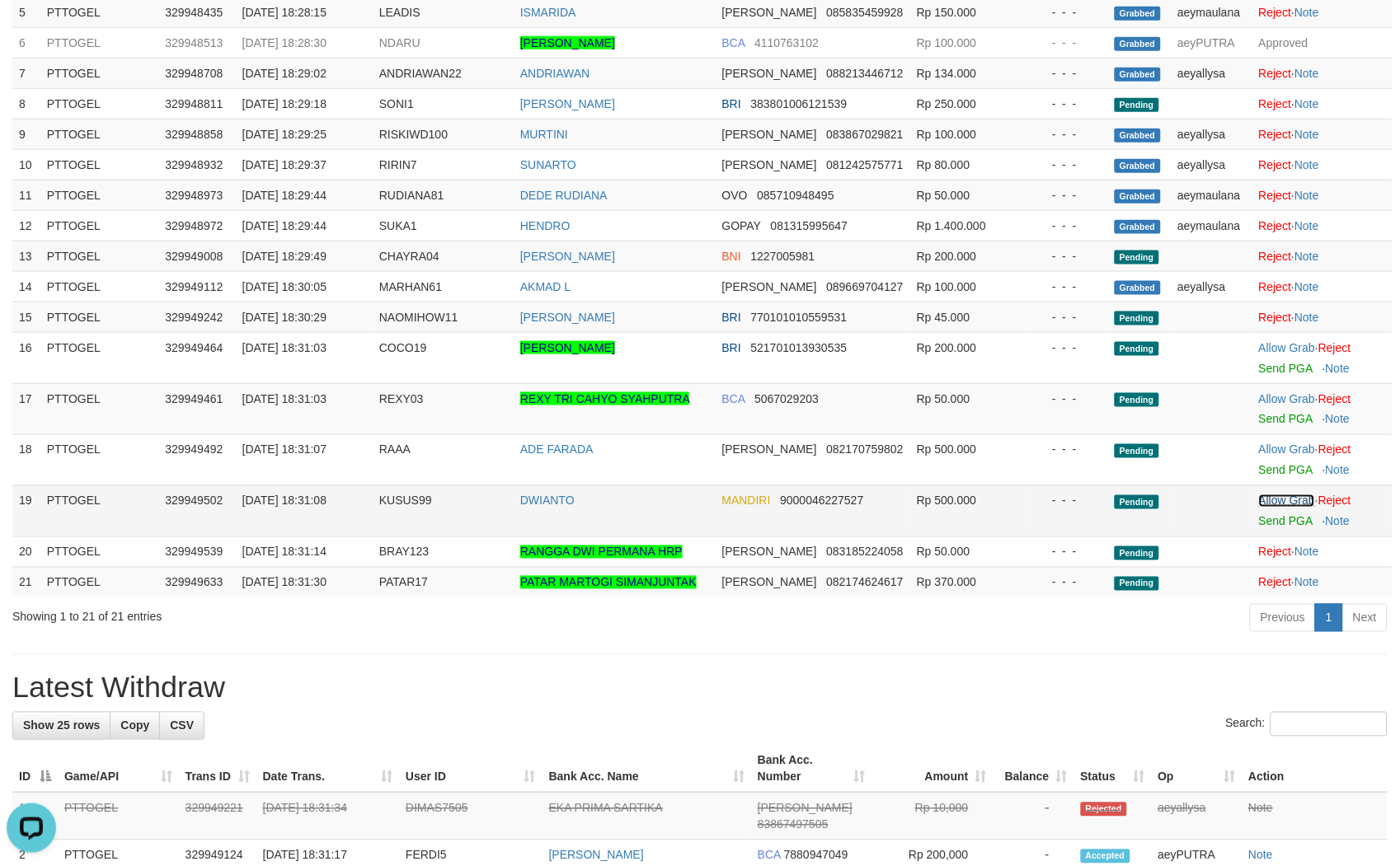
click at [1281, 508] on link "Allow Grab" at bounding box center [1287, 500] width 56 height 13
drag, startPoint x: 1276, startPoint y: 468, endPoint x: 1275, endPoint y: 439, distance: 29.0
click at [1276, 457] on link "Allow Grab" at bounding box center [1287, 449] width 56 height 13
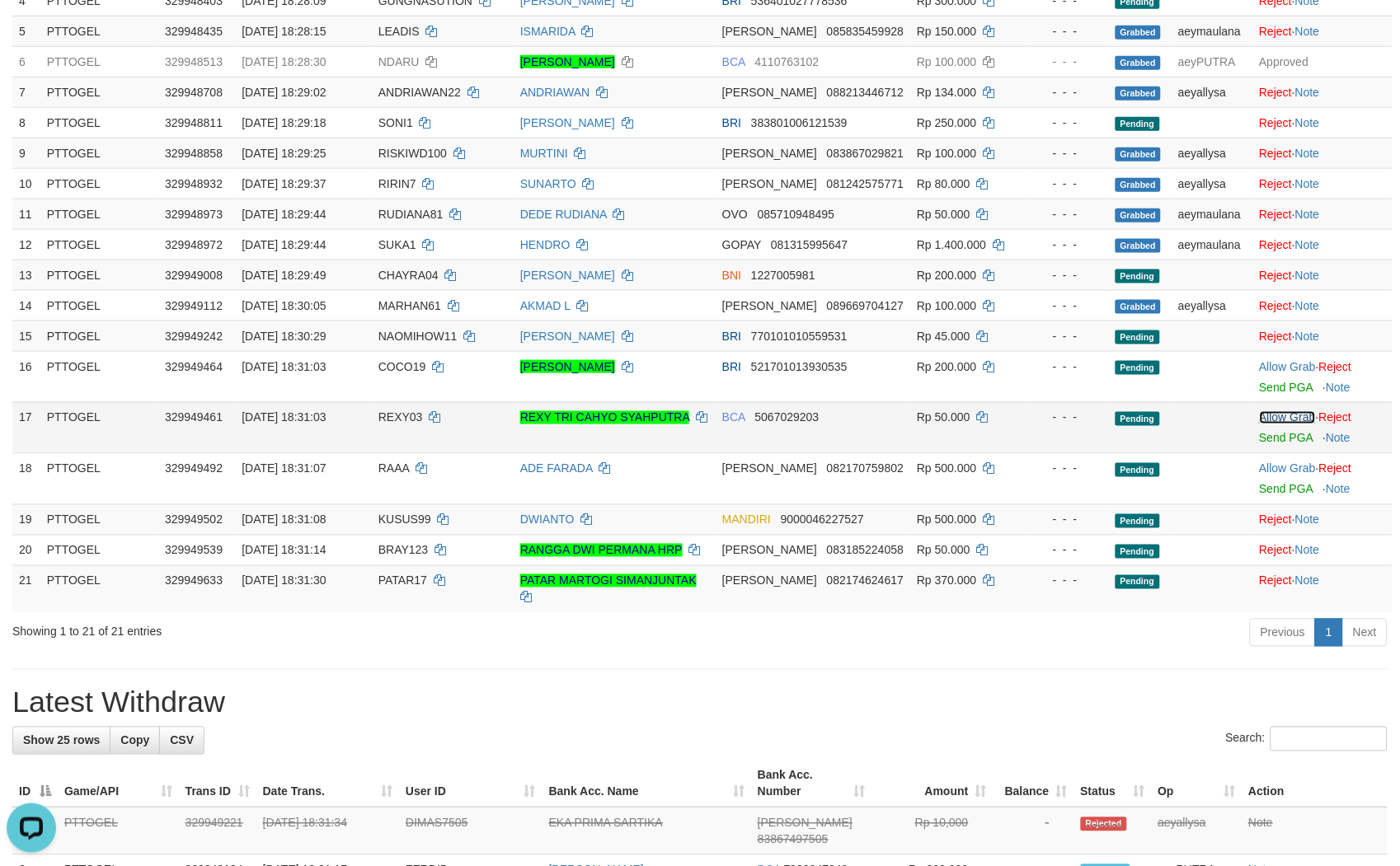
click at [1276, 415] on link "Allow Grab" at bounding box center [1288, 418] width 56 height 13
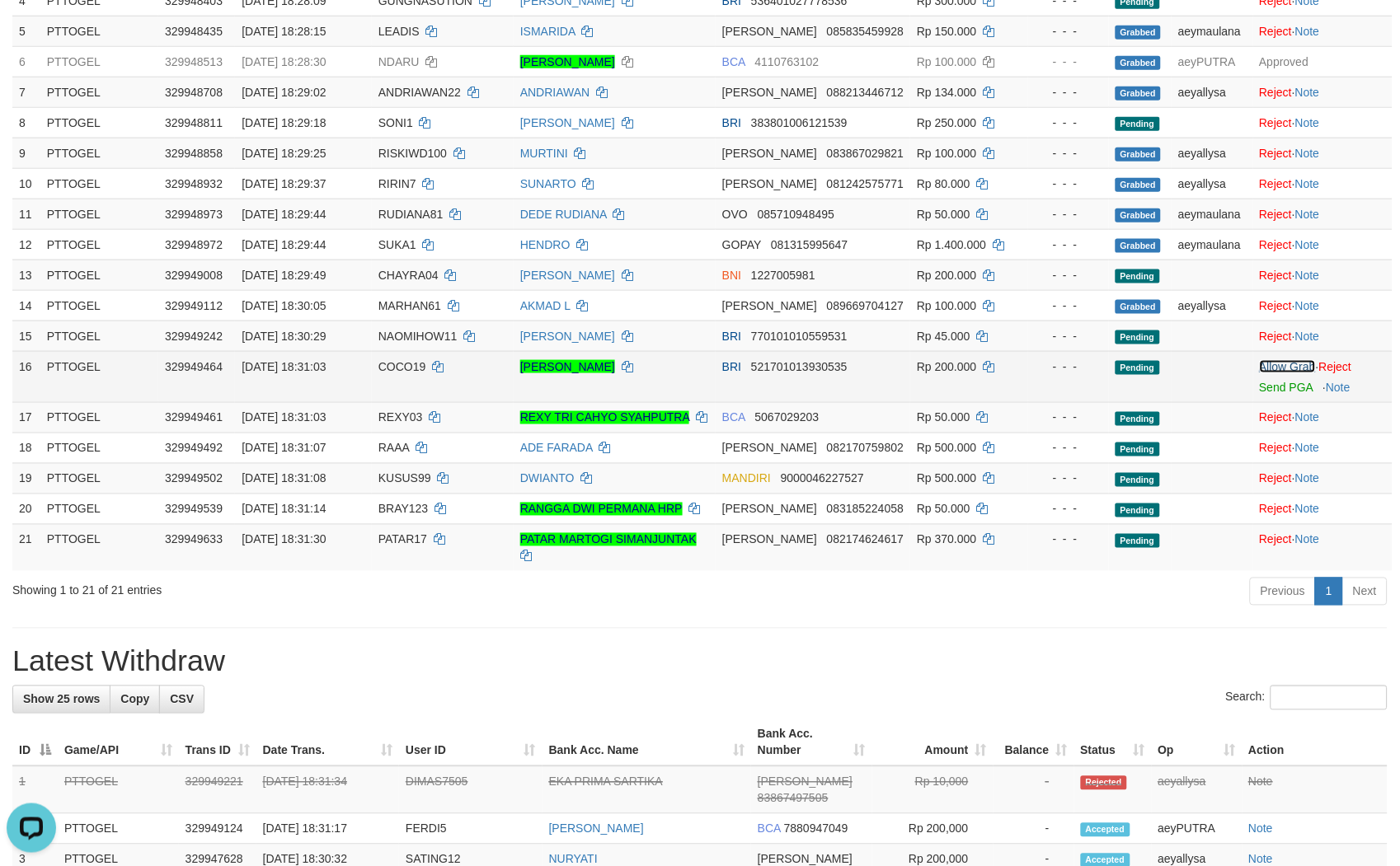
click at [1273, 361] on link "Allow Grab" at bounding box center [1288, 367] width 56 height 13
